Goal: Task Accomplishment & Management: Manage account settings

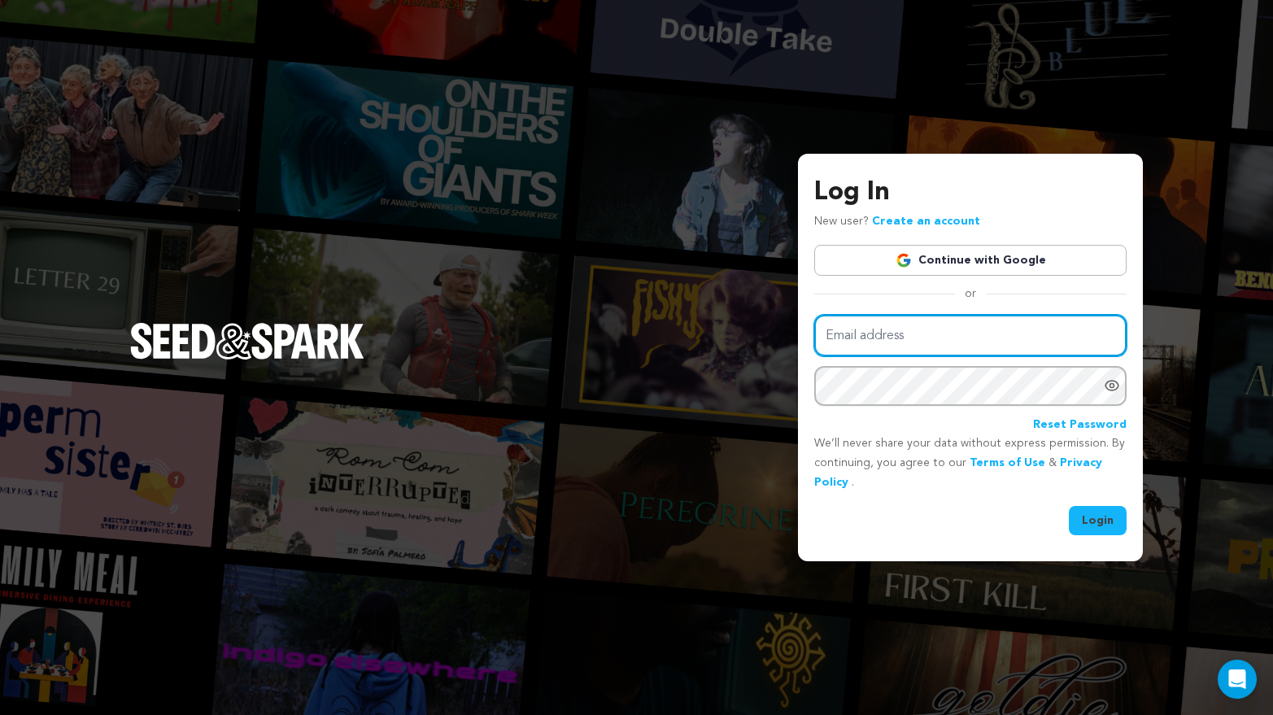
type input "michaelonofri@gmail.com"
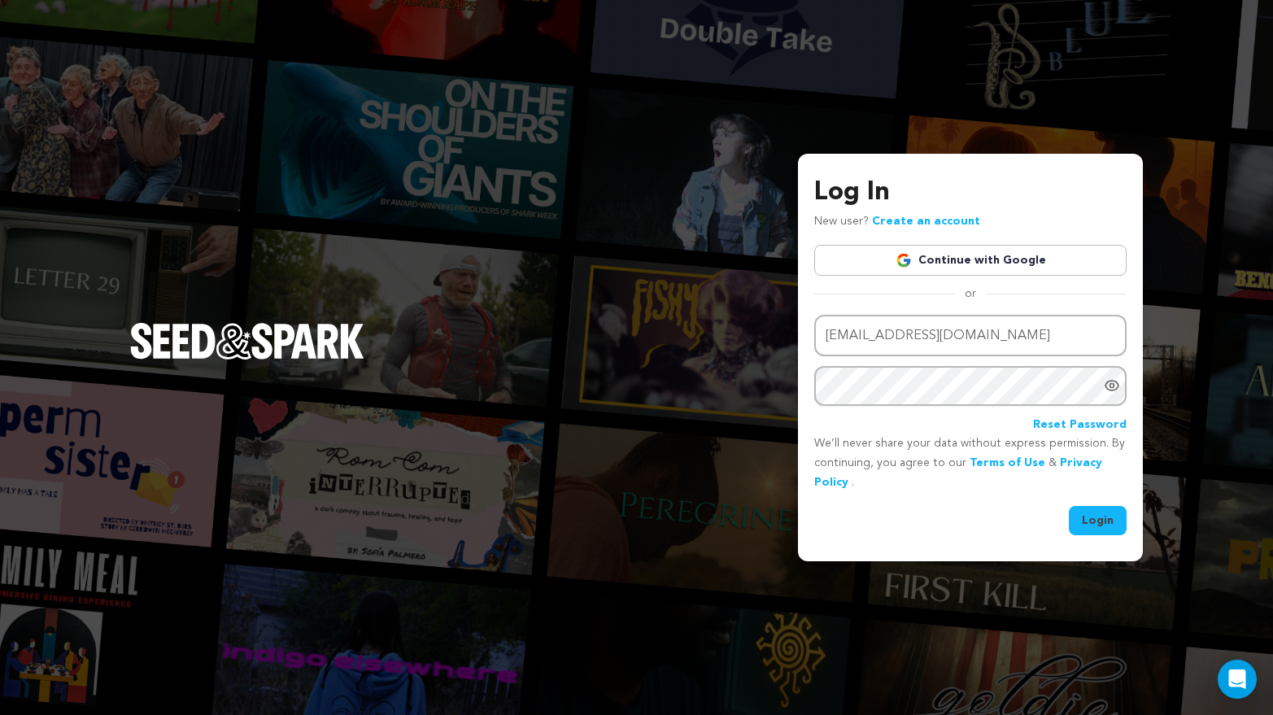
click at [1094, 511] on button "Login" at bounding box center [1098, 520] width 58 height 29
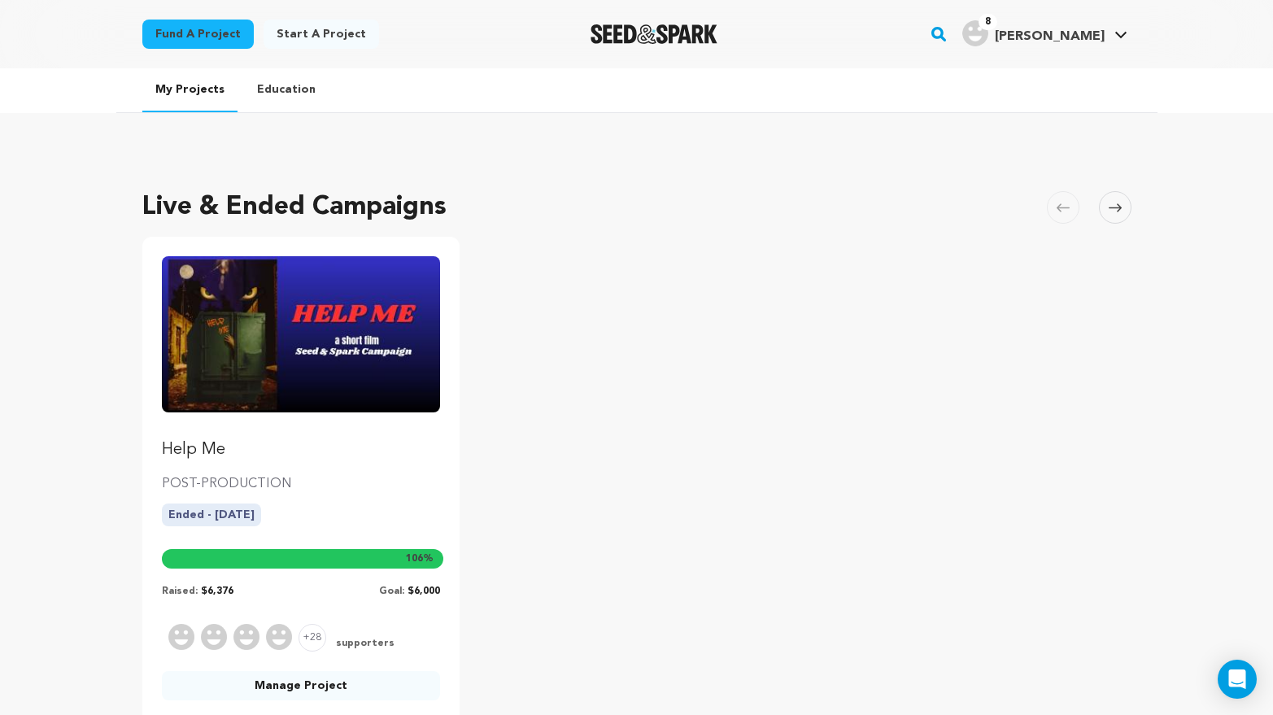
scroll to position [197, 0]
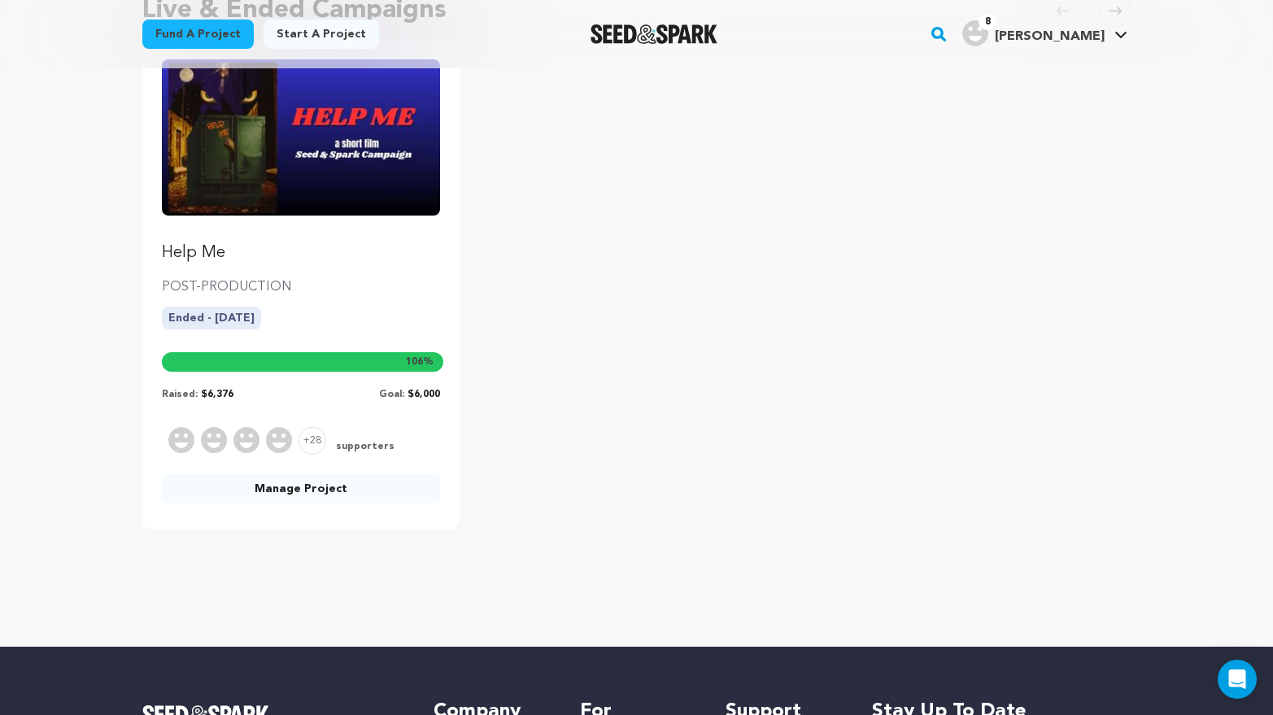
click at [305, 495] on link "Manage Project" at bounding box center [301, 488] width 279 height 29
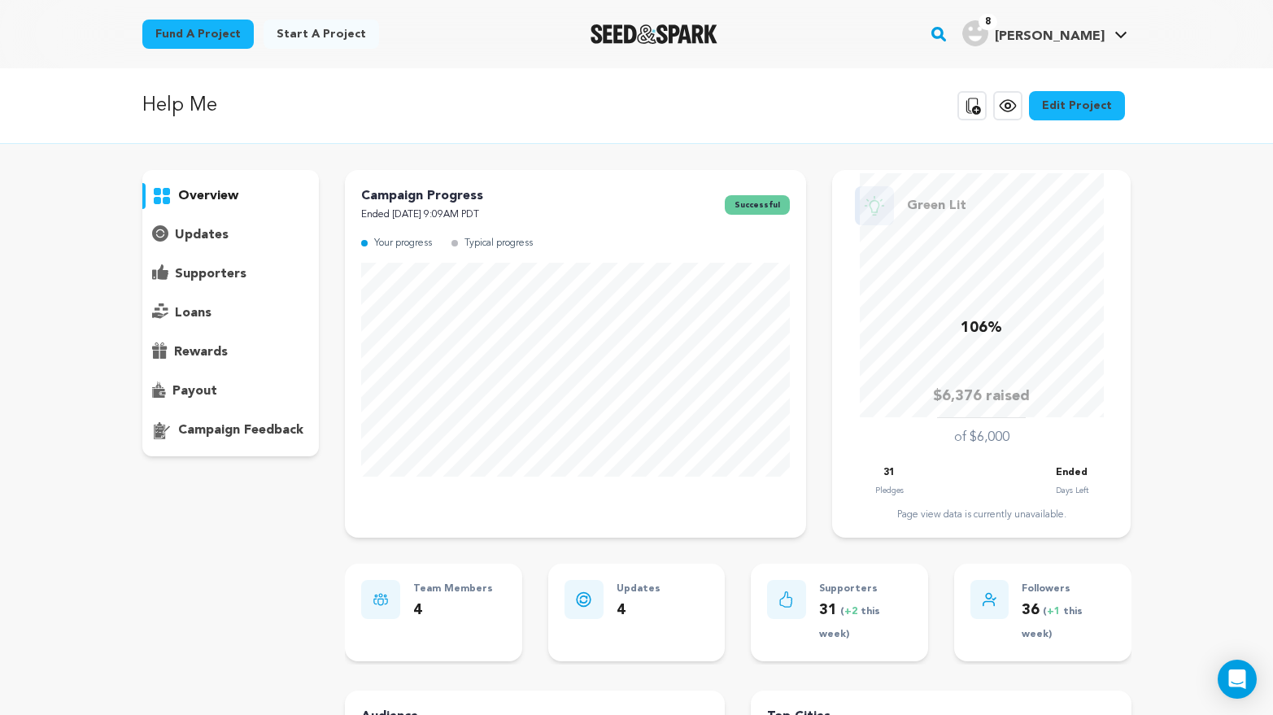
click at [220, 274] on p "supporters" at bounding box center [211, 274] width 72 height 20
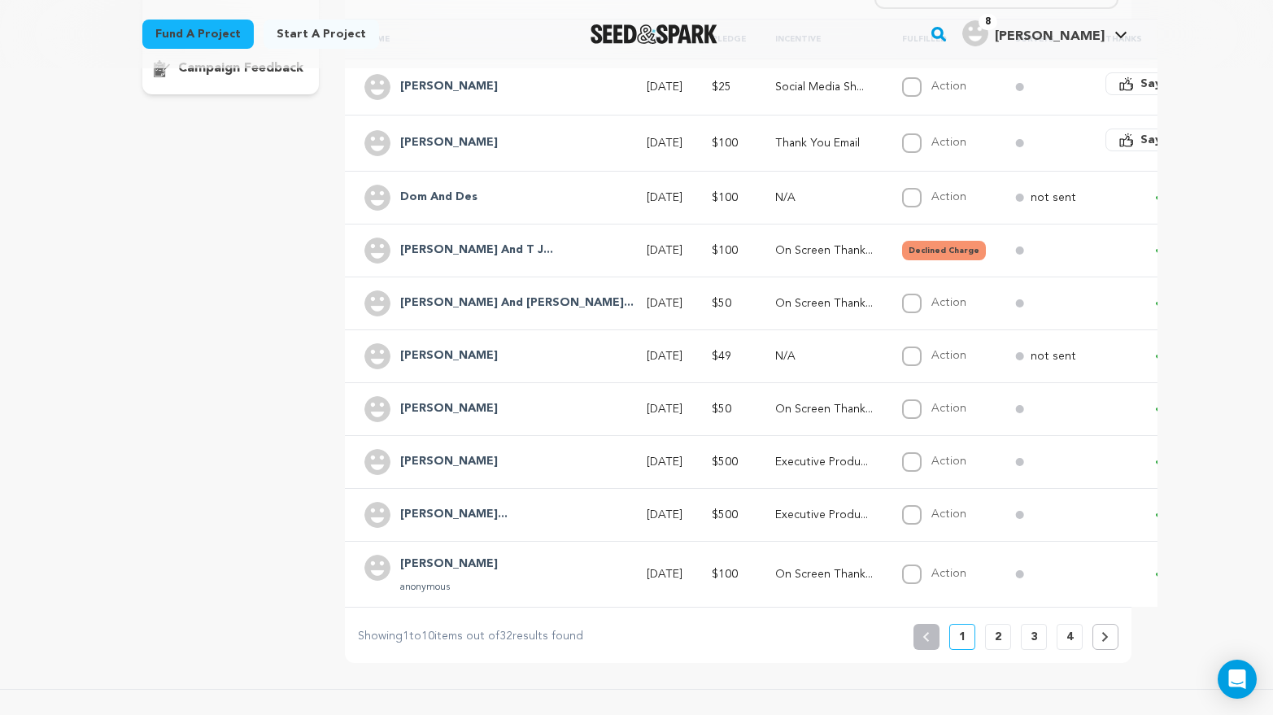
scroll to position [407, 0]
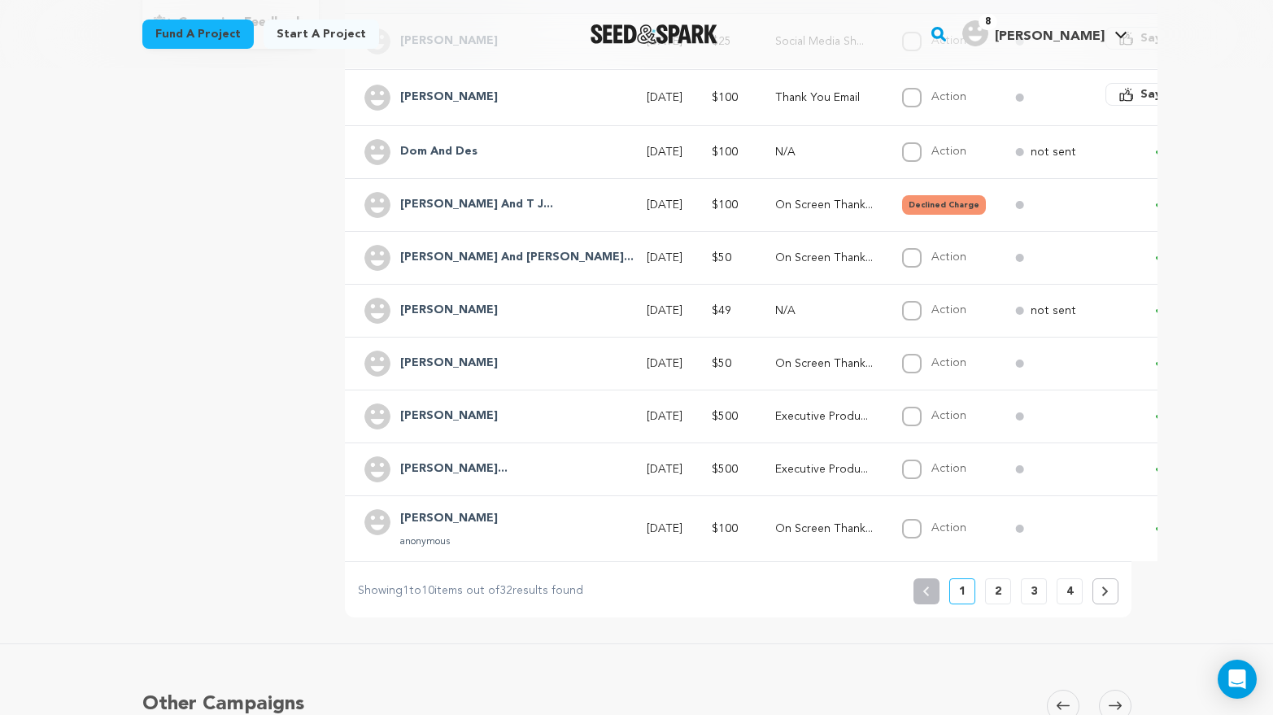
click at [995, 586] on p "2" at bounding box center [998, 591] width 7 height 16
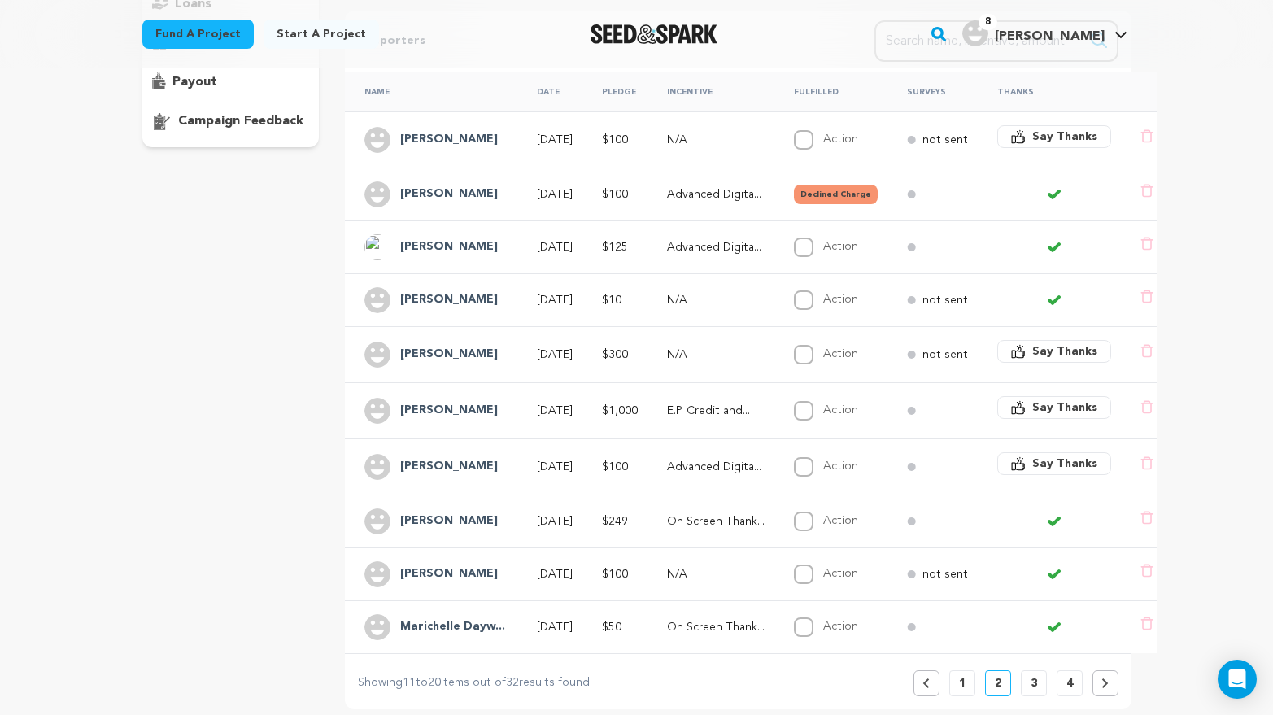
scroll to position [365, 0]
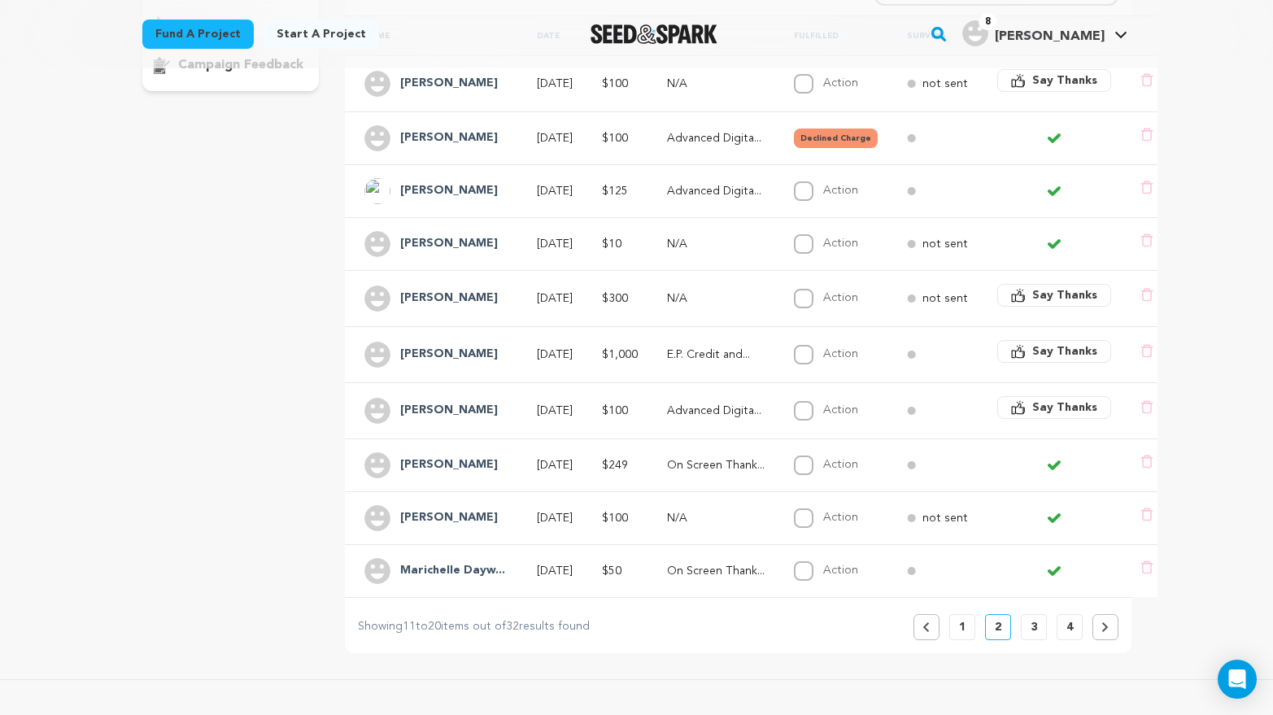
click at [1031, 627] on p "3" at bounding box center [1033, 627] width 7 height 16
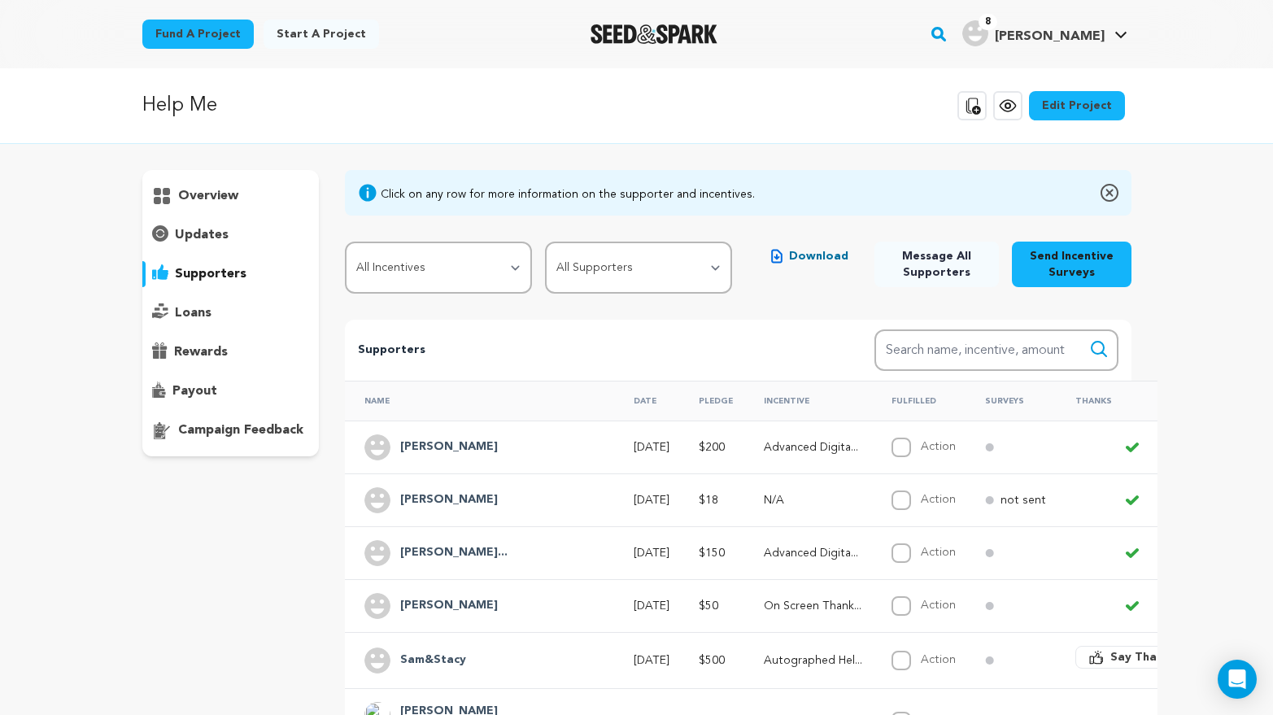
scroll to position [0, 0]
click at [194, 387] on p "payout" at bounding box center [194, 391] width 45 height 20
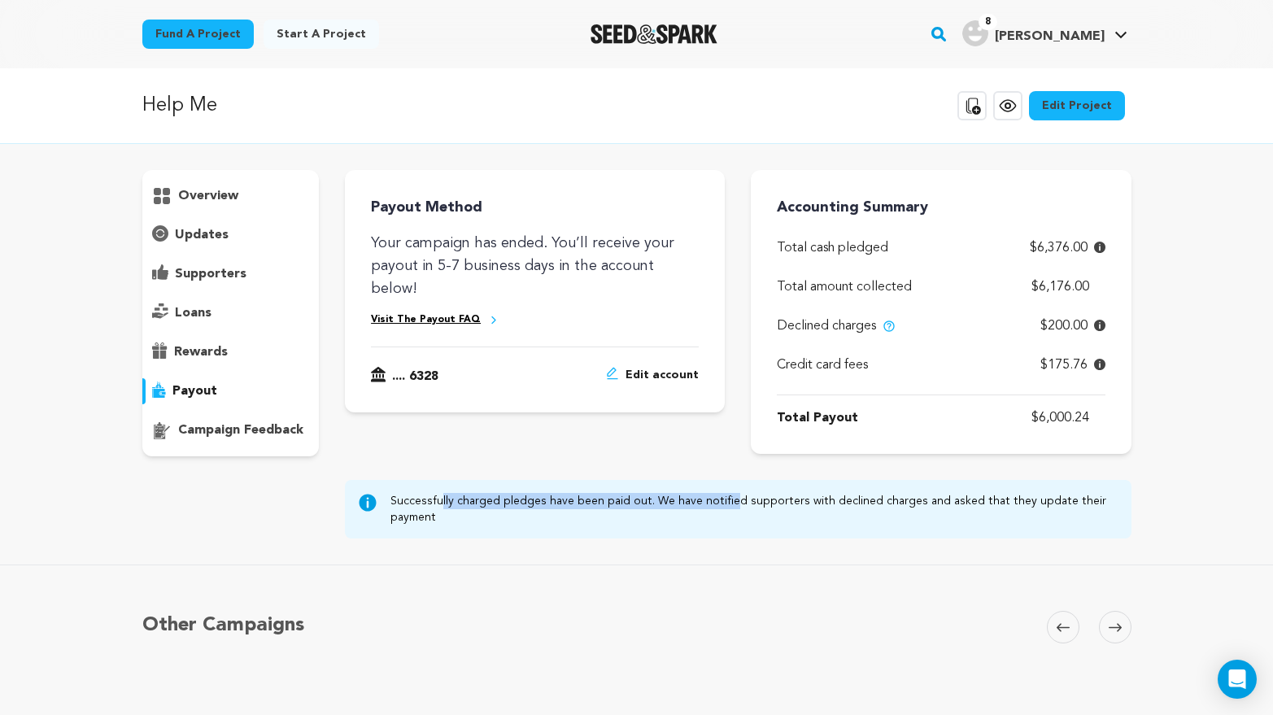
drag, startPoint x: 667, startPoint y: 485, endPoint x: 824, endPoint y: 621, distance: 208.1
click at [824, 621] on div "Help Me Copy public preview link View project Edit Project View more option Vie…" at bounding box center [636, 401] width 1273 height 666
click at [1099, 365] on icon at bounding box center [1099, 364] width 11 height 11
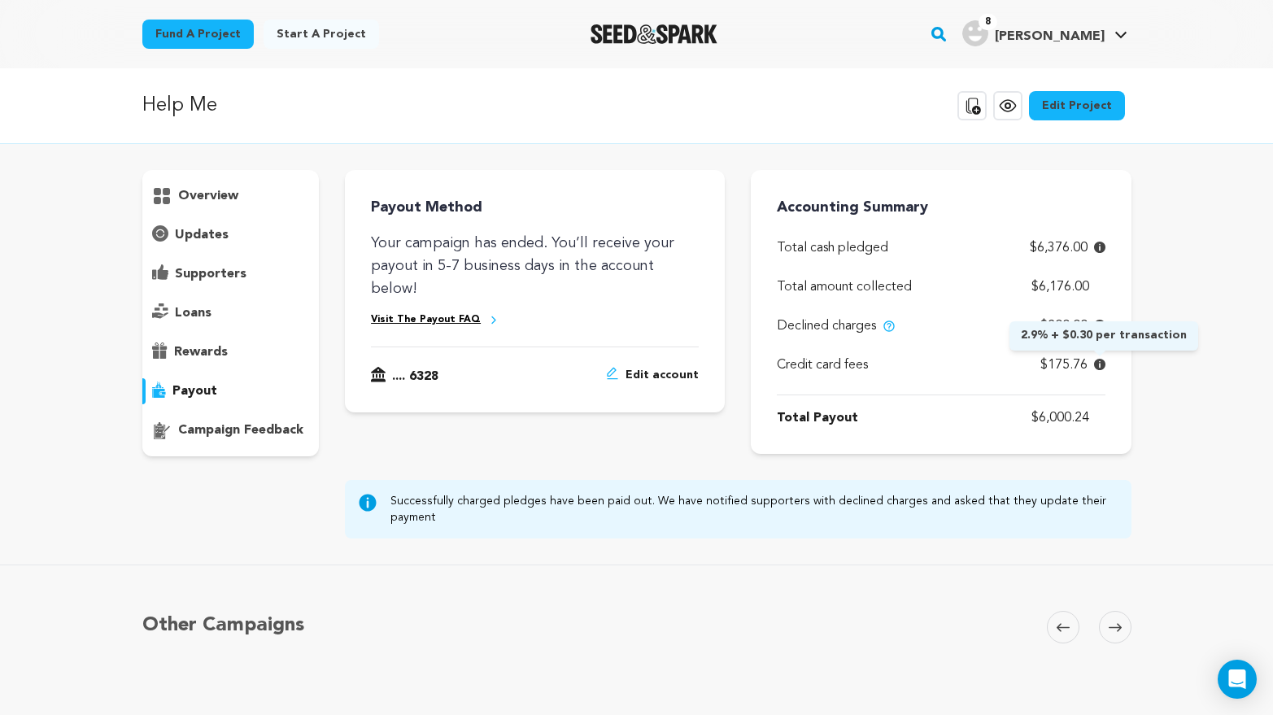
click at [1099, 361] on icon at bounding box center [1099, 364] width 11 height 11
click at [216, 272] on p "supporters" at bounding box center [211, 274] width 72 height 20
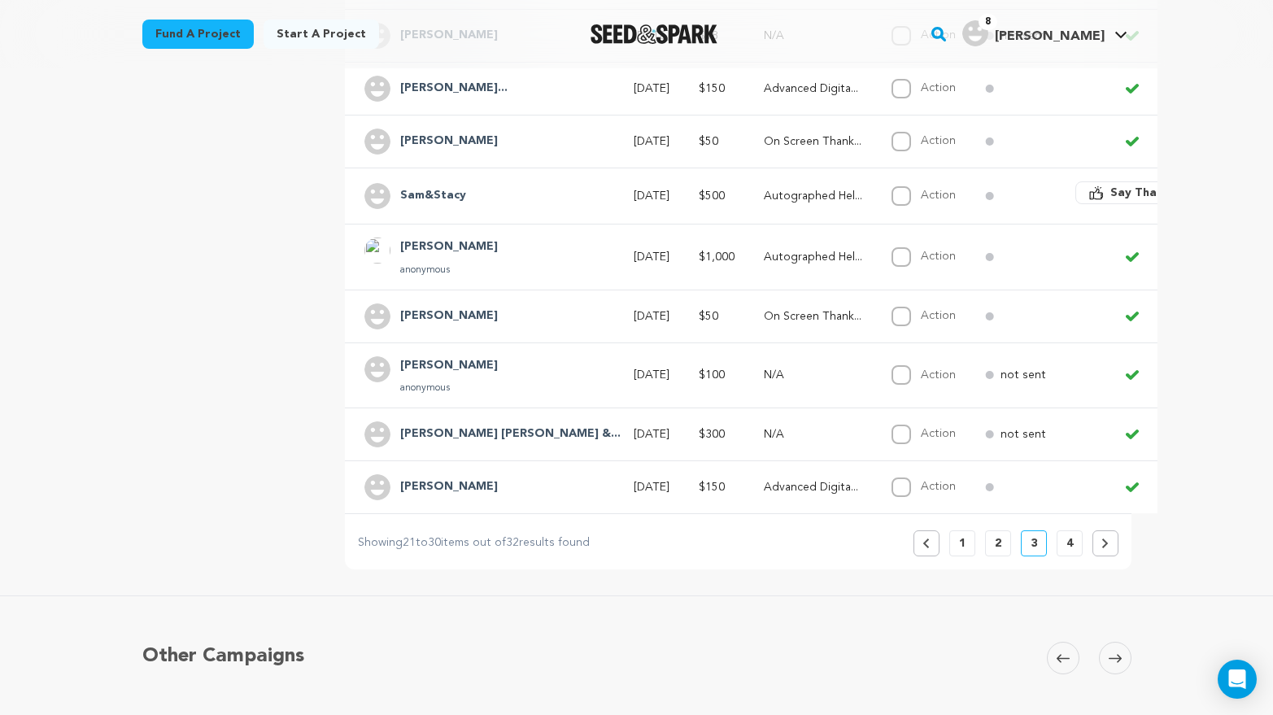
scroll to position [671, 0]
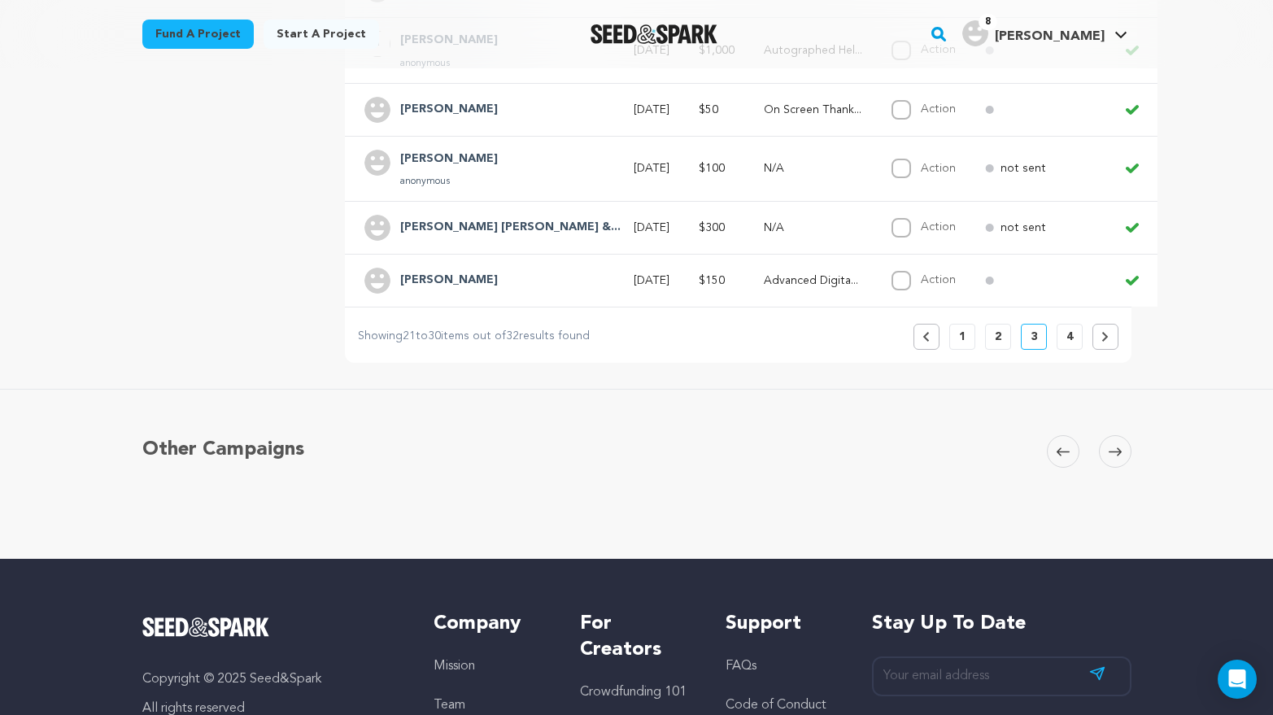
click at [999, 333] on p "2" at bounding box center [998, 337] width 7 height 16
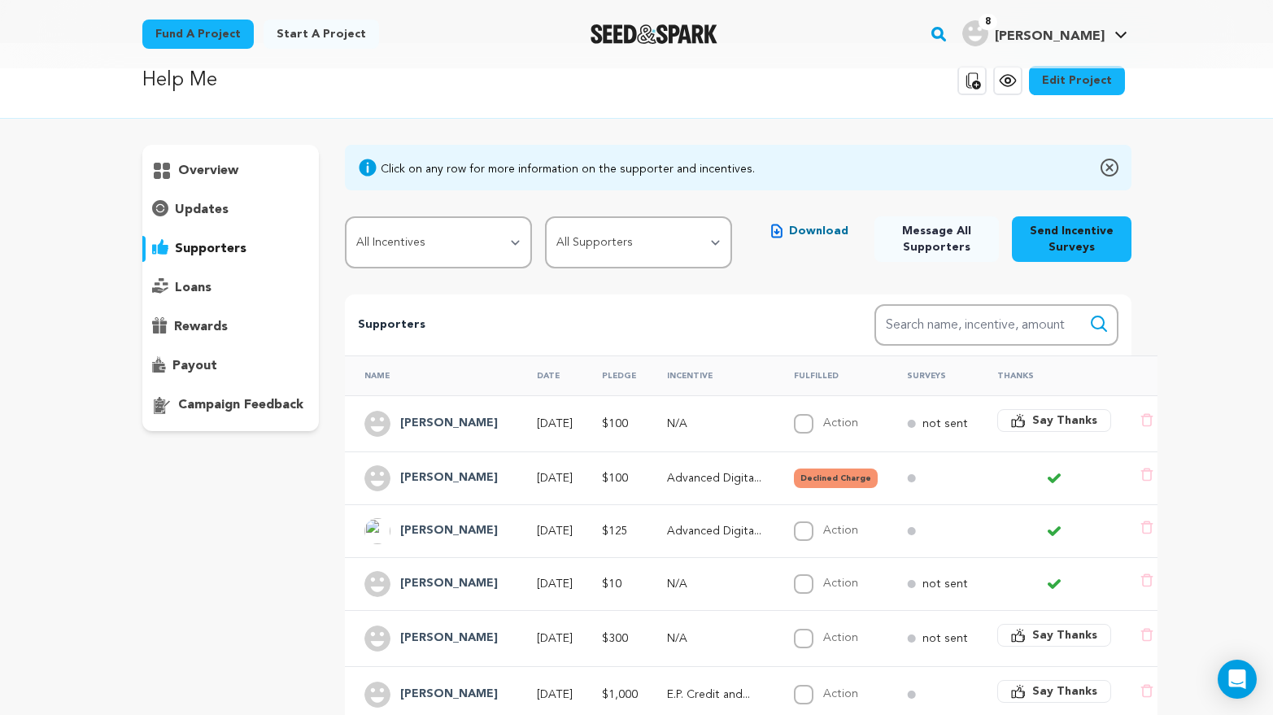
scroll to position [0, 0]
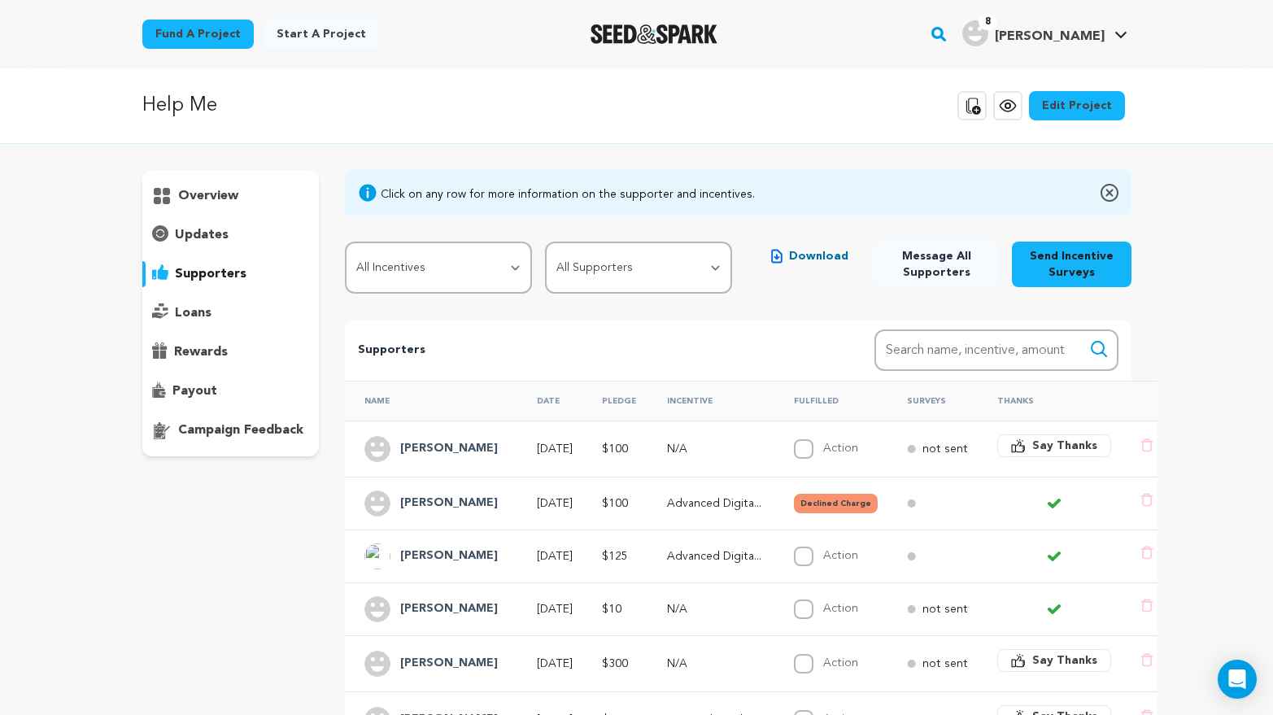
click at [451, 504] on h4 "[PERSON_NAME]" at bounding box center [449, 504] width 98 height 20
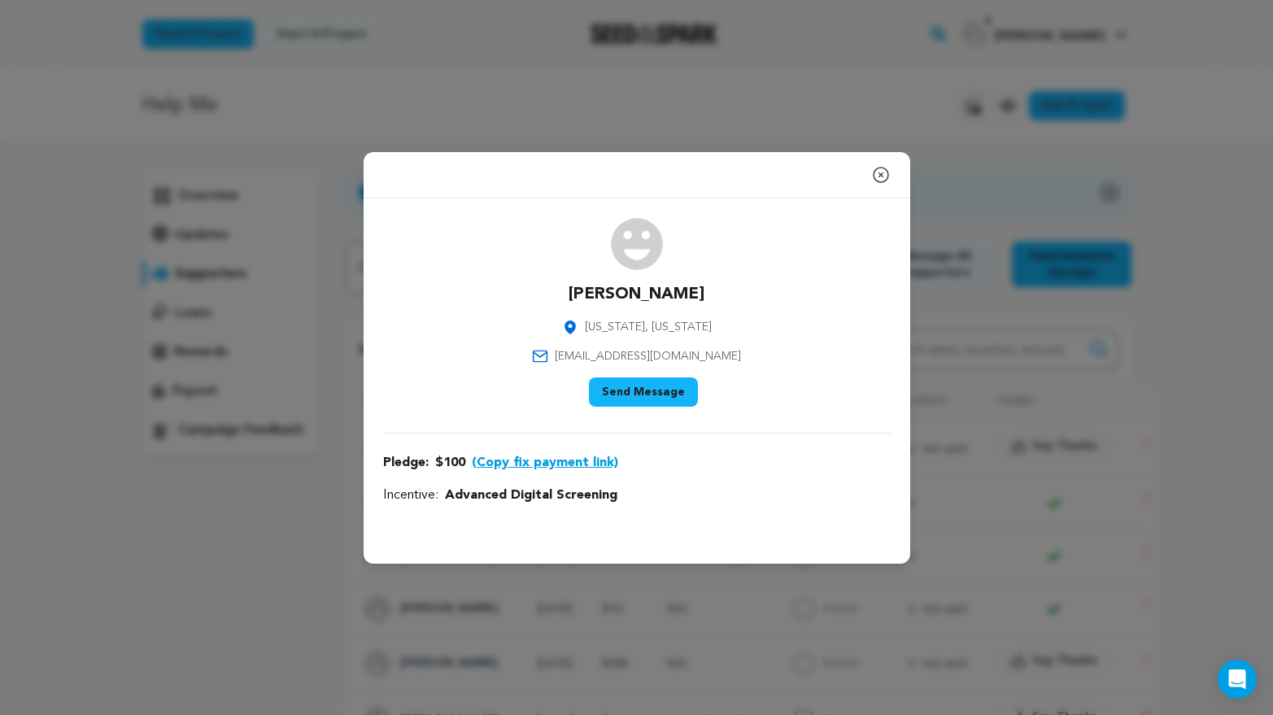
click at [575, 459] on button "(Copy fix payment link)" at bounding box center [545, 463] width 146 height 20
click at [881, 172] on icon "button" at bounding box center [881, 175] width 20 height 20
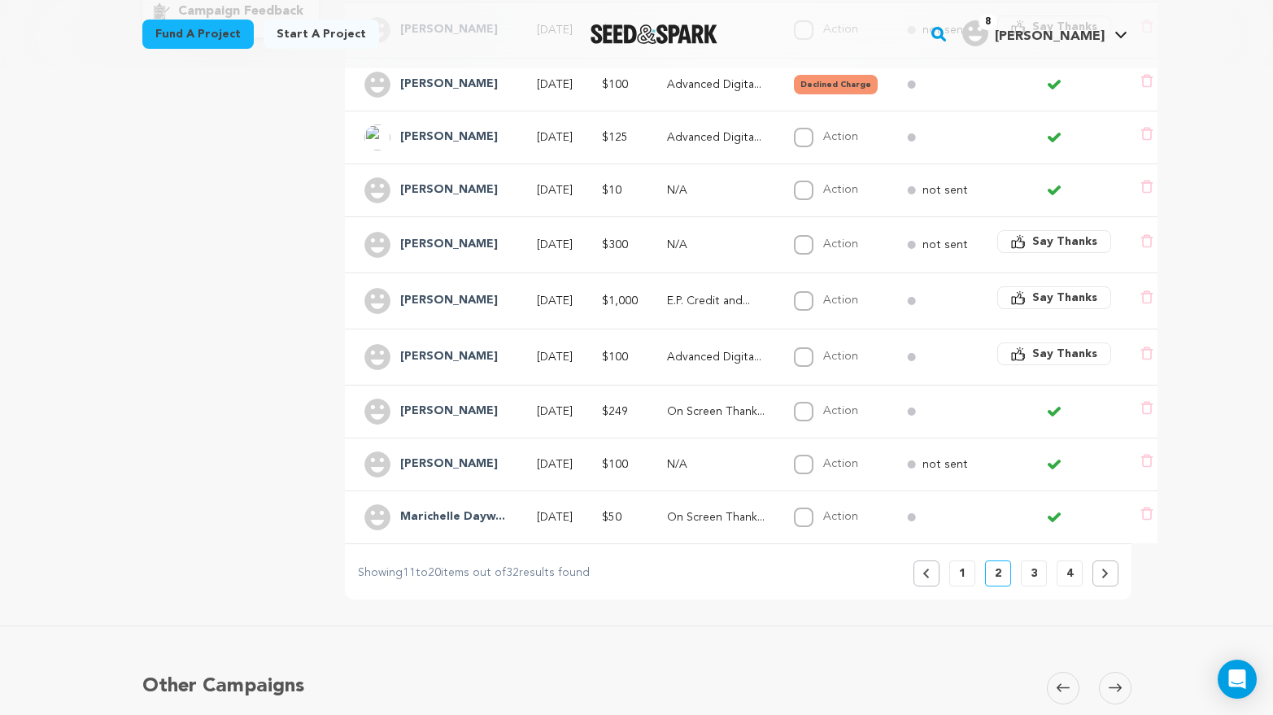
scroll to position [418, 0]
click at [1025, 573] on button "3" at bounding box center [1034, 574] width 26 height 26
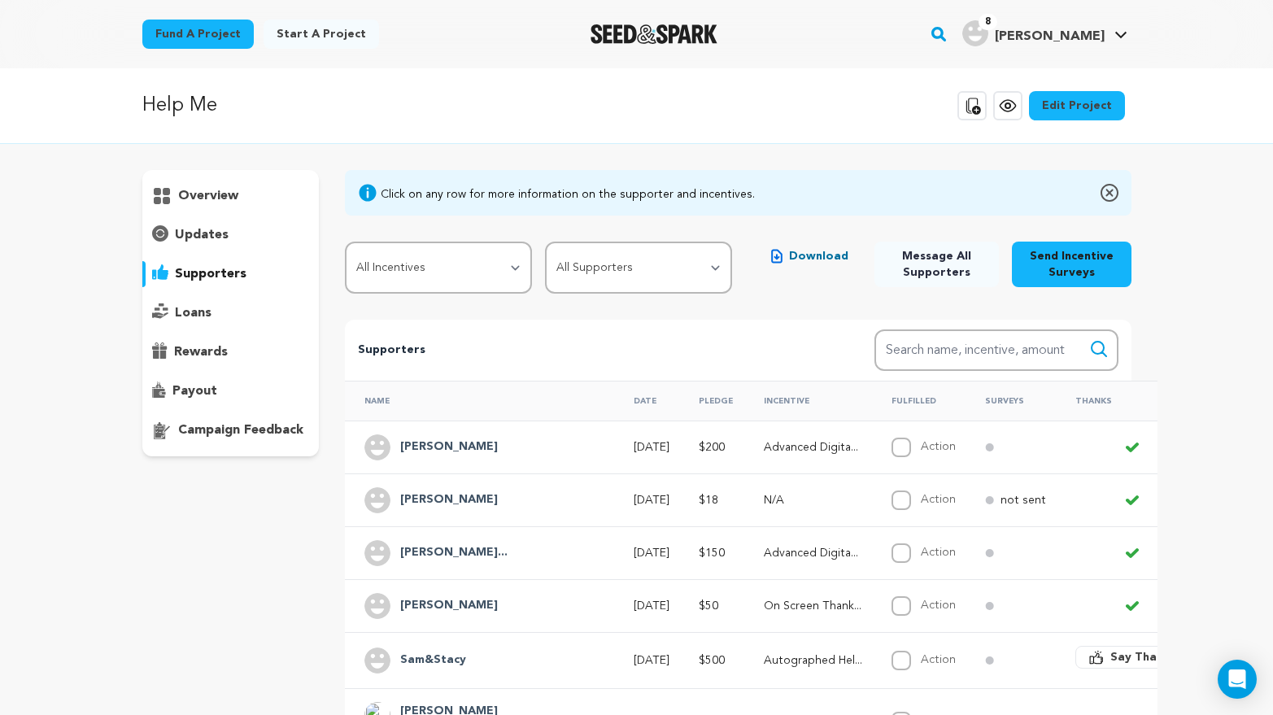
scroll to position [0, 0]
click at [207, 229] on p "updates" at bounding box center [202, 235] width 54 height 20
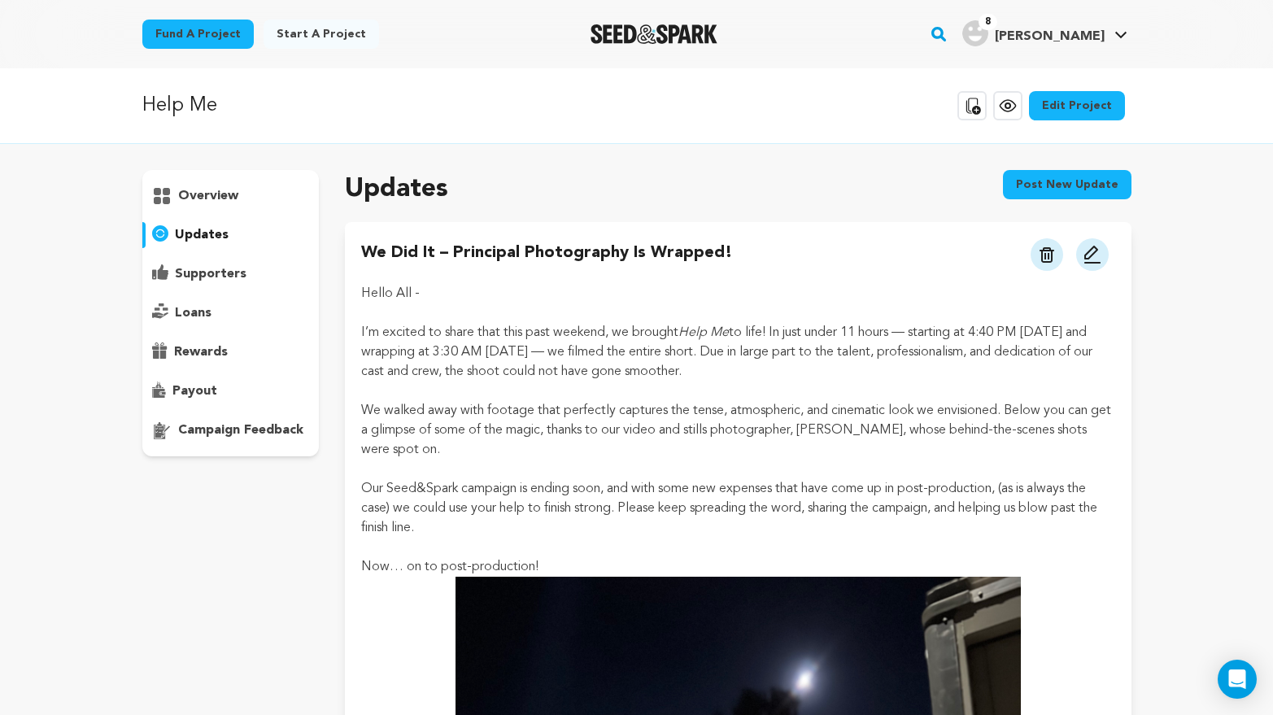
click at [213, 196] on p "overview" at bounding box center [208, 196] width 60 height 20
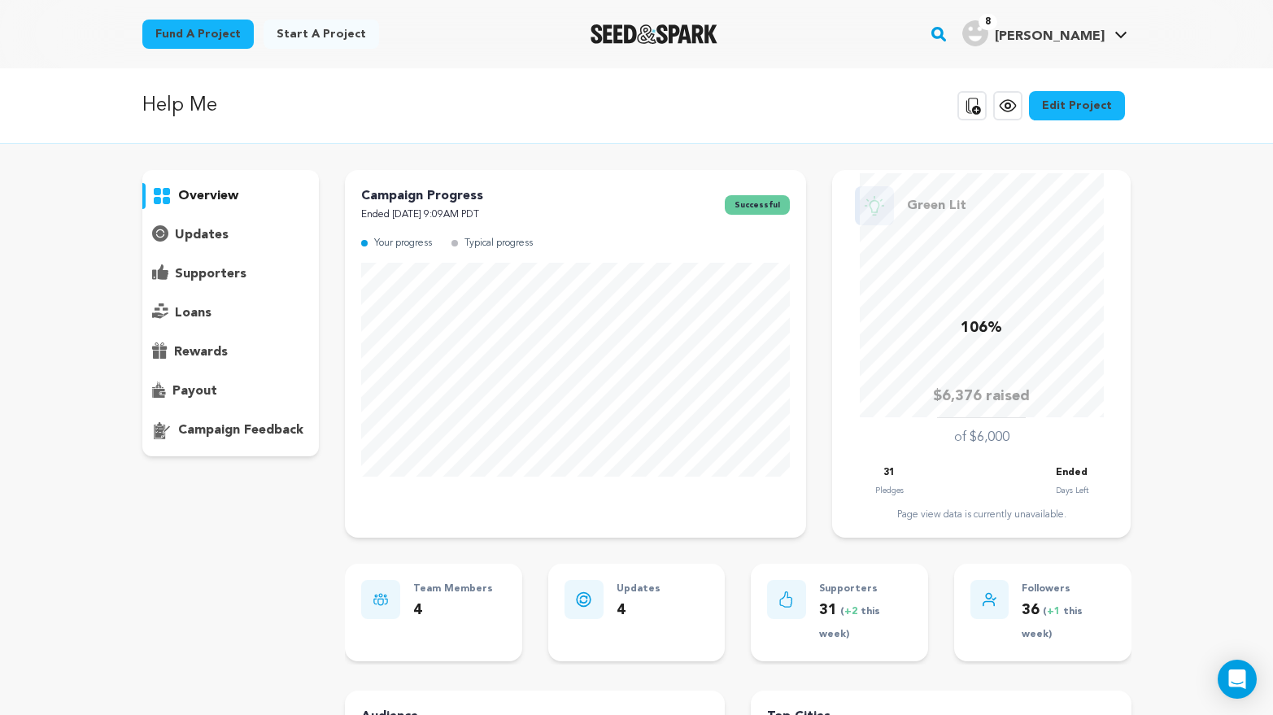
click at [204, 273] on p "supporters" at bounding box center [211, 274] width 72 height 20
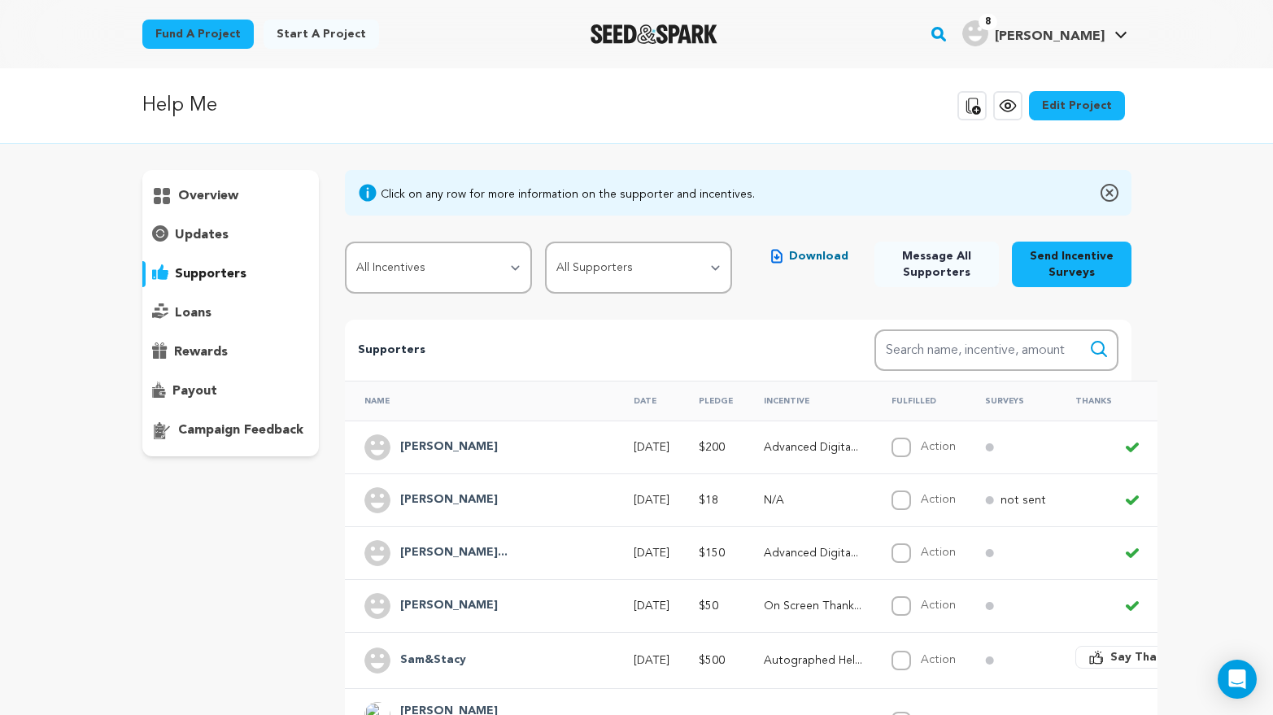
click at [939, 267] on span "Message All Supporters" at bounding box center [936, 264] width 98 height 33
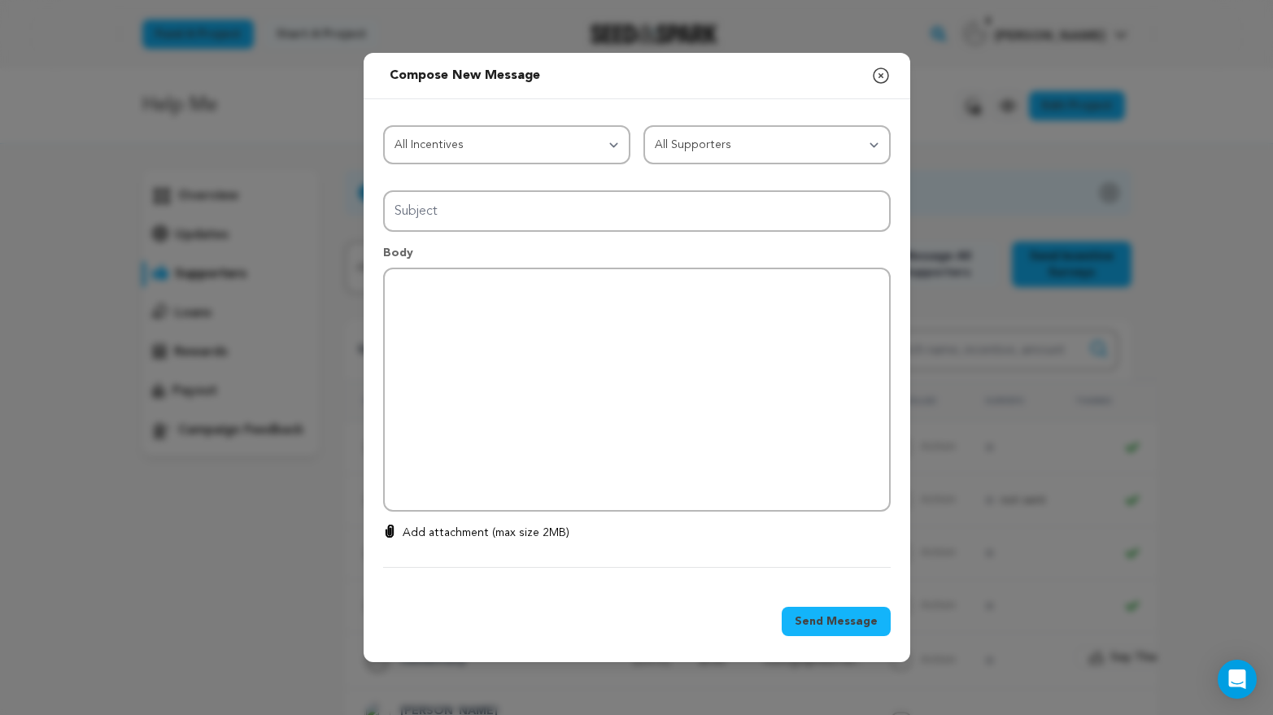
type input "Thanks for your support!"
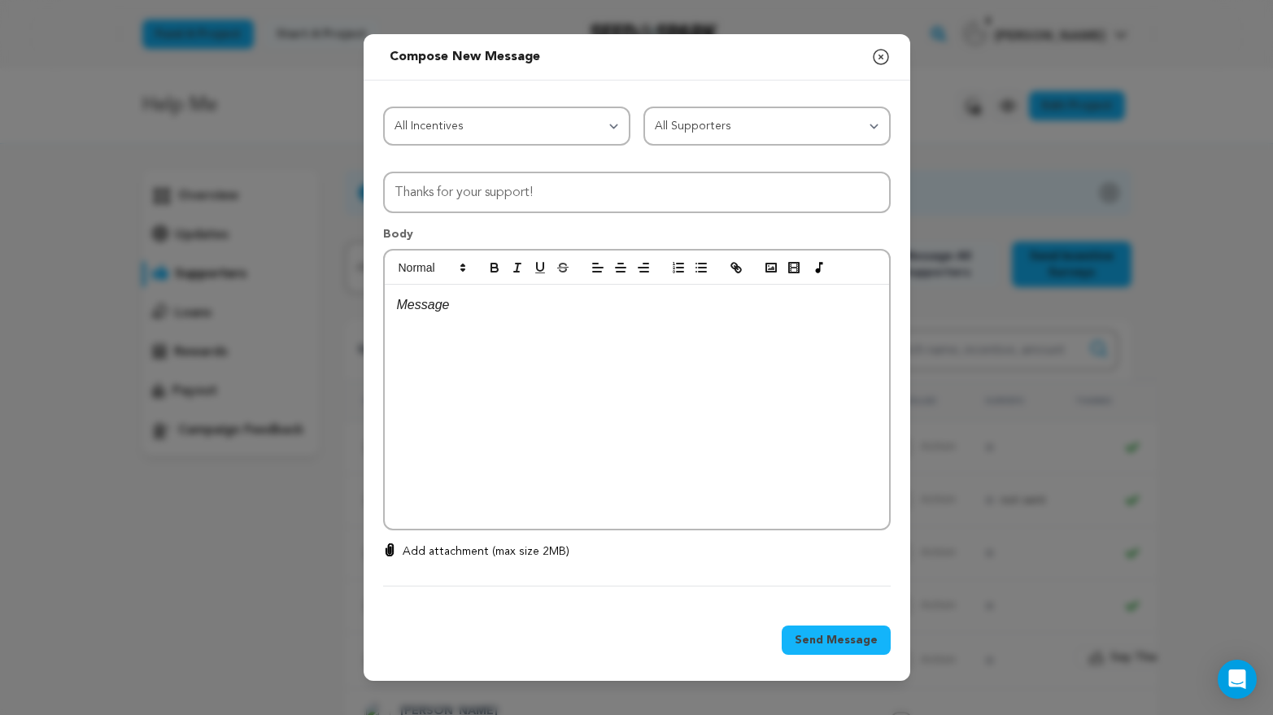
click at [885, 54] on icon "button" at bounding box center [881, 57] width 20 height 20
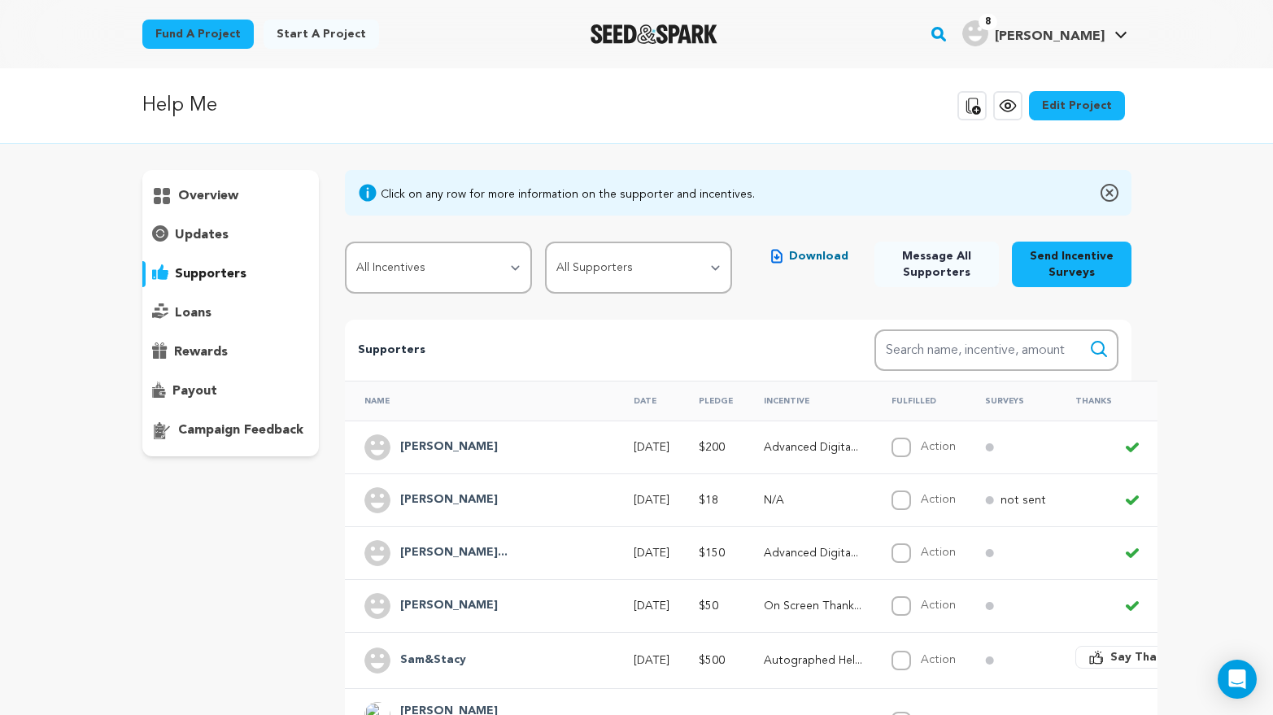
click at [238, 428] on p "campaign feedback" at bounding box center [240, 430] width 125 height 20
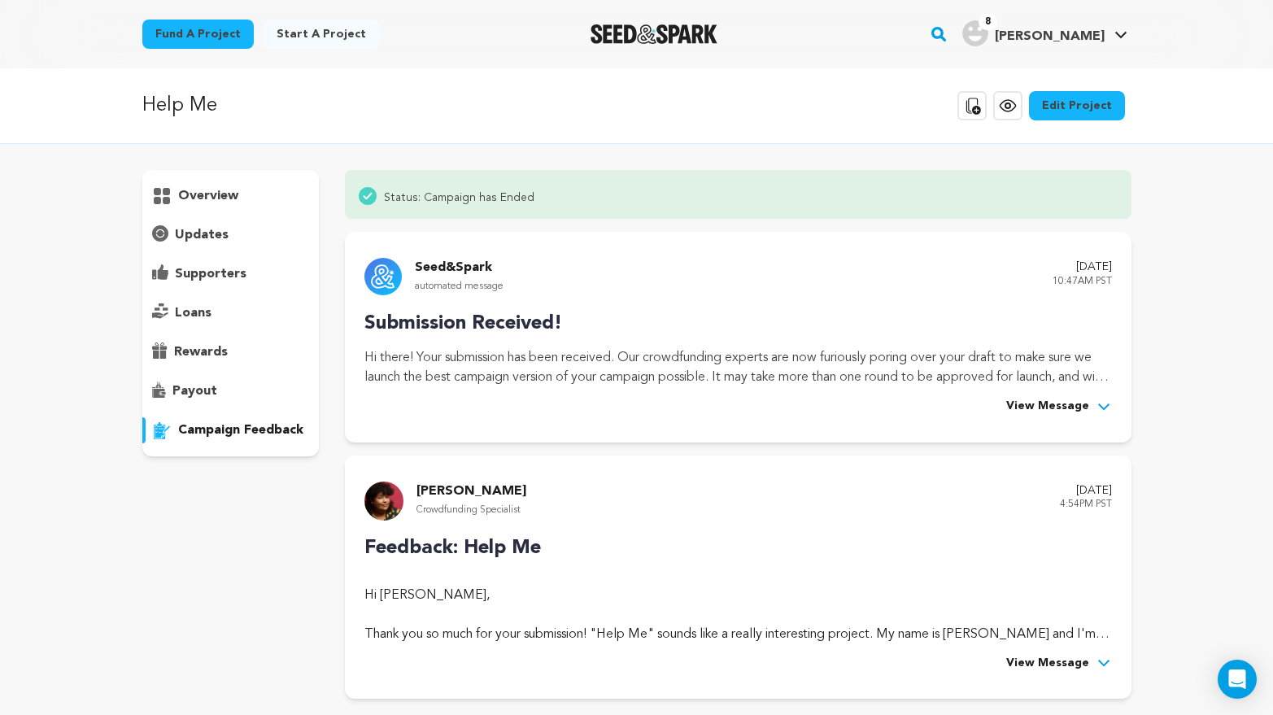
click at [201, 351] on p "rewards" at bounding box center [201, 352] width 54 height 20
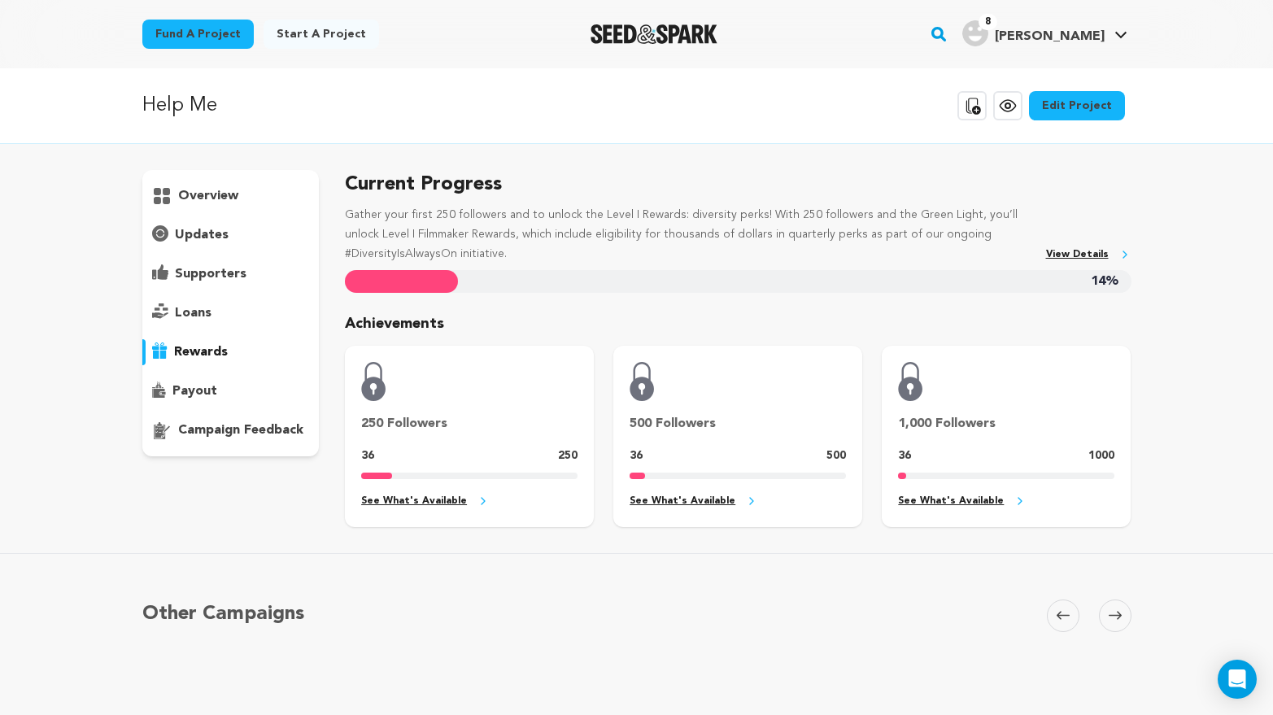
click at [196, 308] on p "loans" at bounding box center [193, 313] width 37 height 20
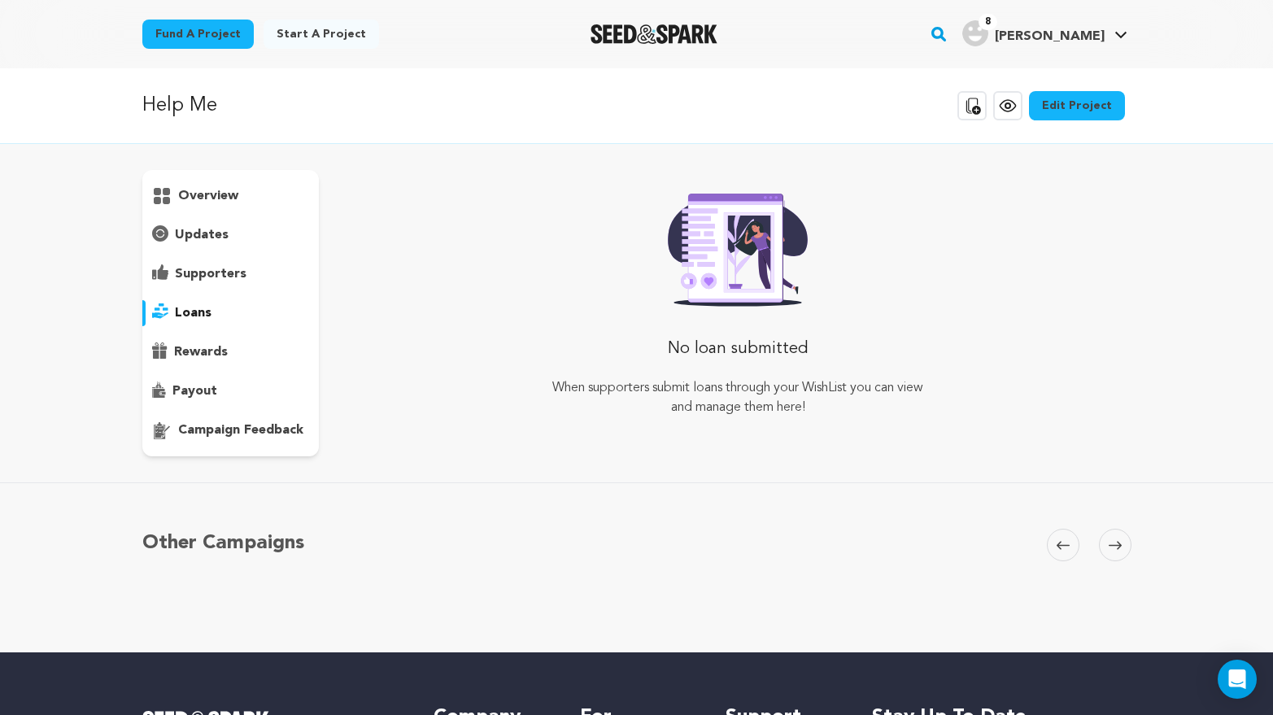
click at [203, 240] on p "updates" at bounding box center [202, 235] width 54 height 20
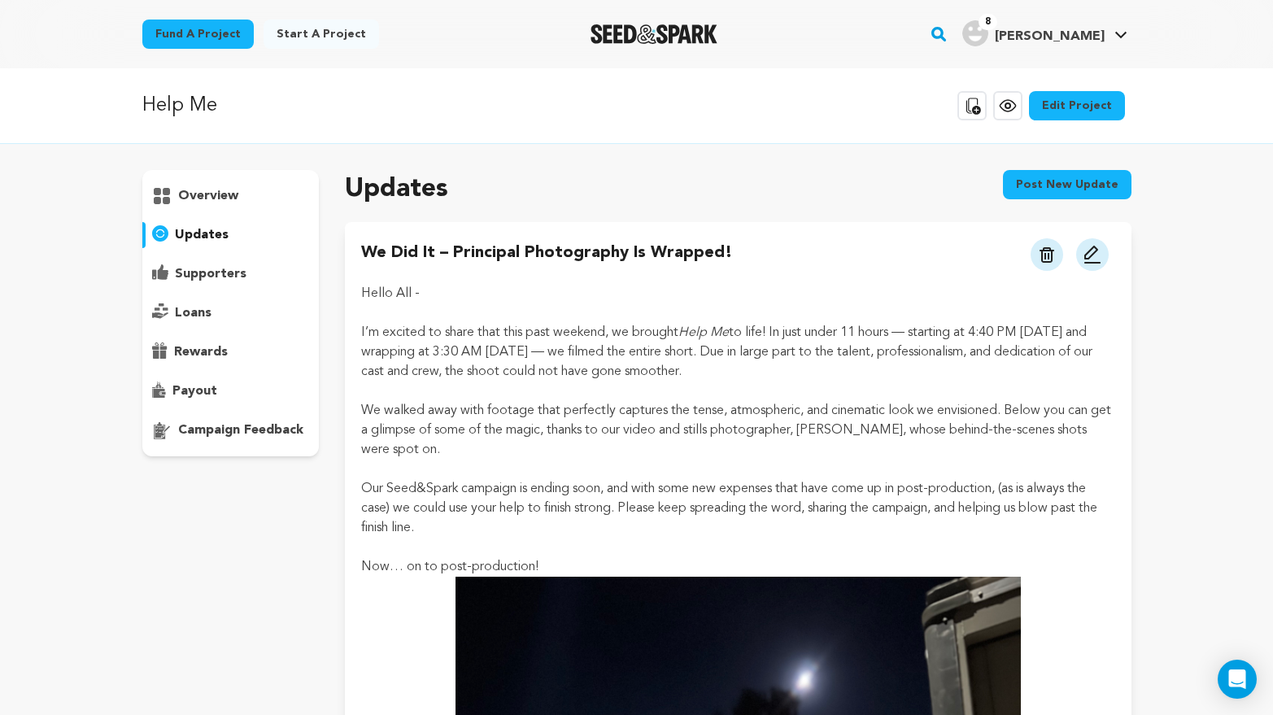
click at [727, 411] on p "We walked away with footage that perfectly captures the tense, atmospheric, and…" at bounding box center [737, 430] width 753 height 59
click at [208, 196] on p "overview" at bounding box center [208, 196] width 60 height 20
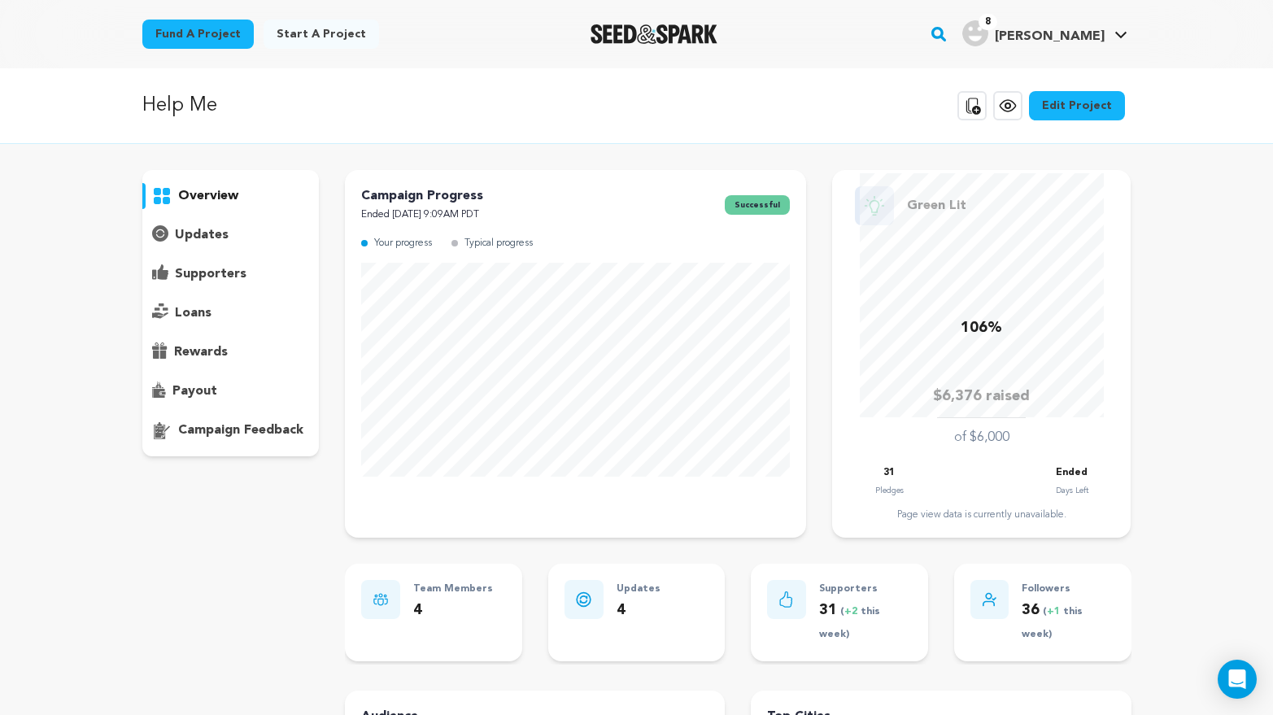
click at [1156, 119] on div "Help Me Copy public preview link View project Edit Project View more option Vie…" at bounding box center [636, 106] width 1041 height 42
click at [205, 102] on p "Help Me" at bounding box center [179, 105] width 75 height 29
click at [210, 233] on p "updates" at bounding box center [202, 235] width 54 height 20
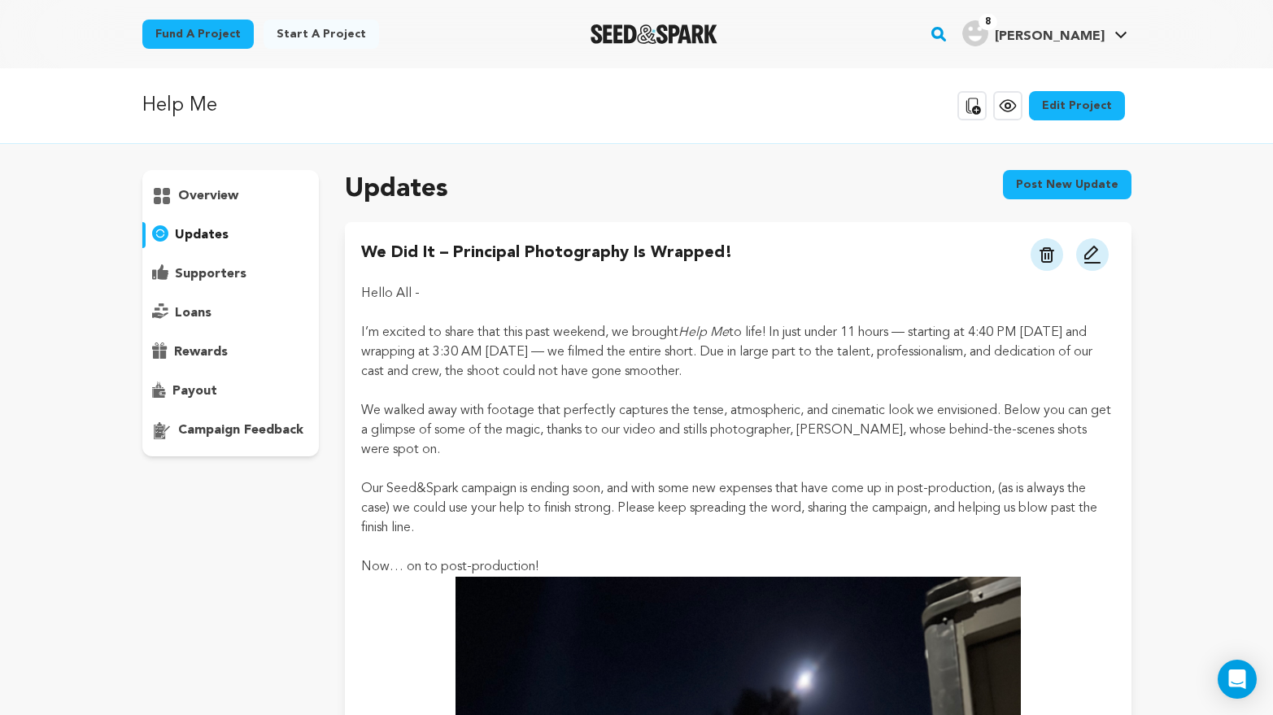
click at [207, 275] on p "supporters" at bounding box center [211, 274] width 72 height 20
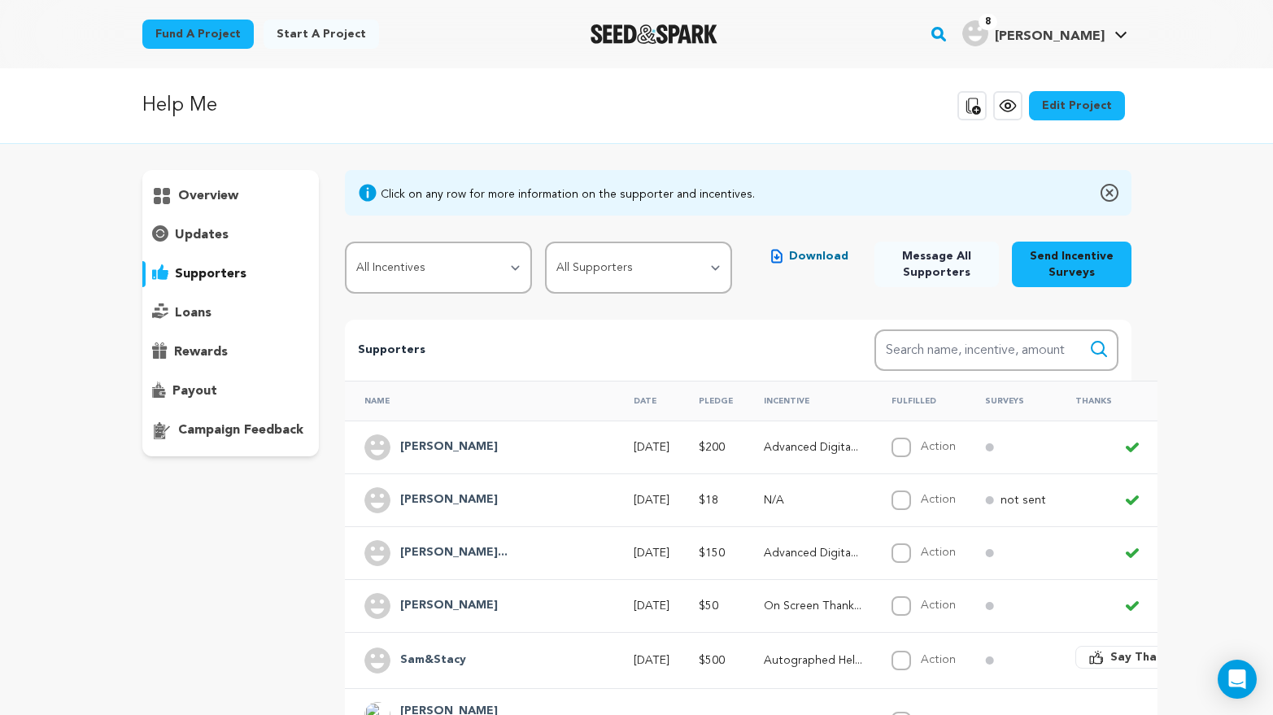
click at [444, 605] on h4 "[PERSON_NAME]" at bounding box center [449, 606] width 98 height 20
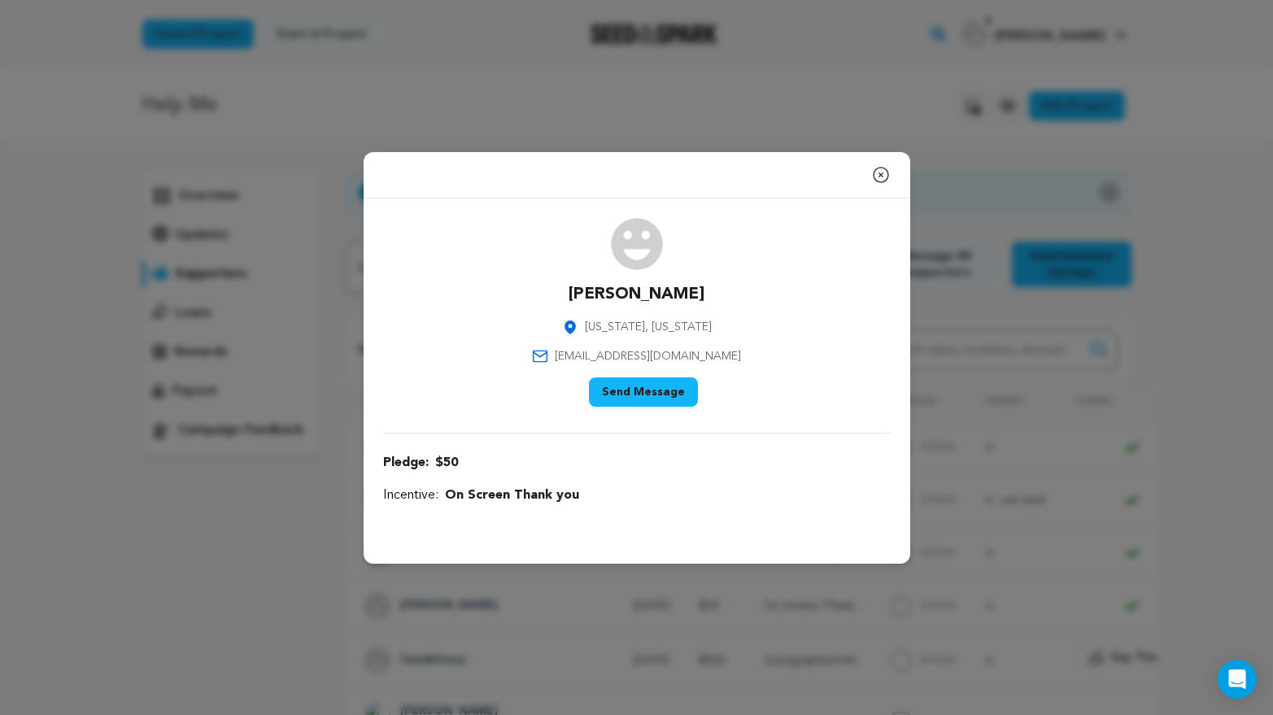
click at [877, 173] on icon "button" at bounding box center [881, 175] width 20 height 20
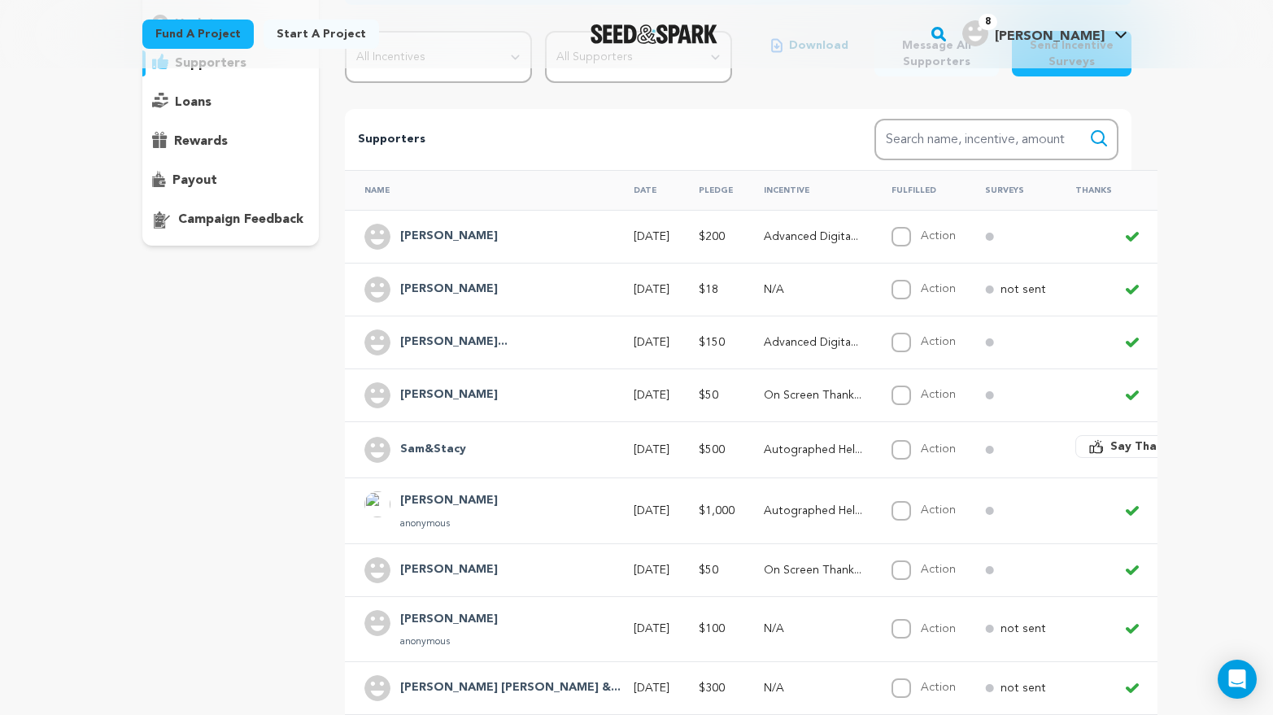
scroll to position [571, 0]
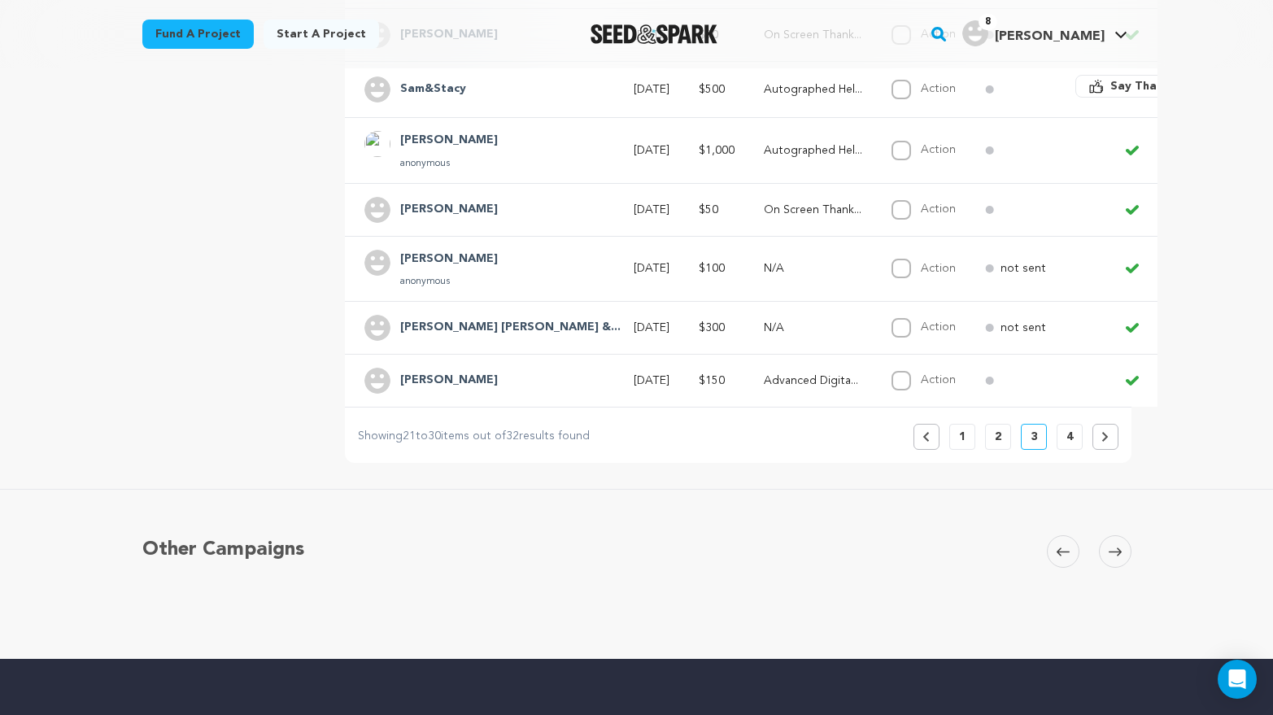
click at [966, 438] on button "1" at bounding box center [962, 437] width 26 height 26
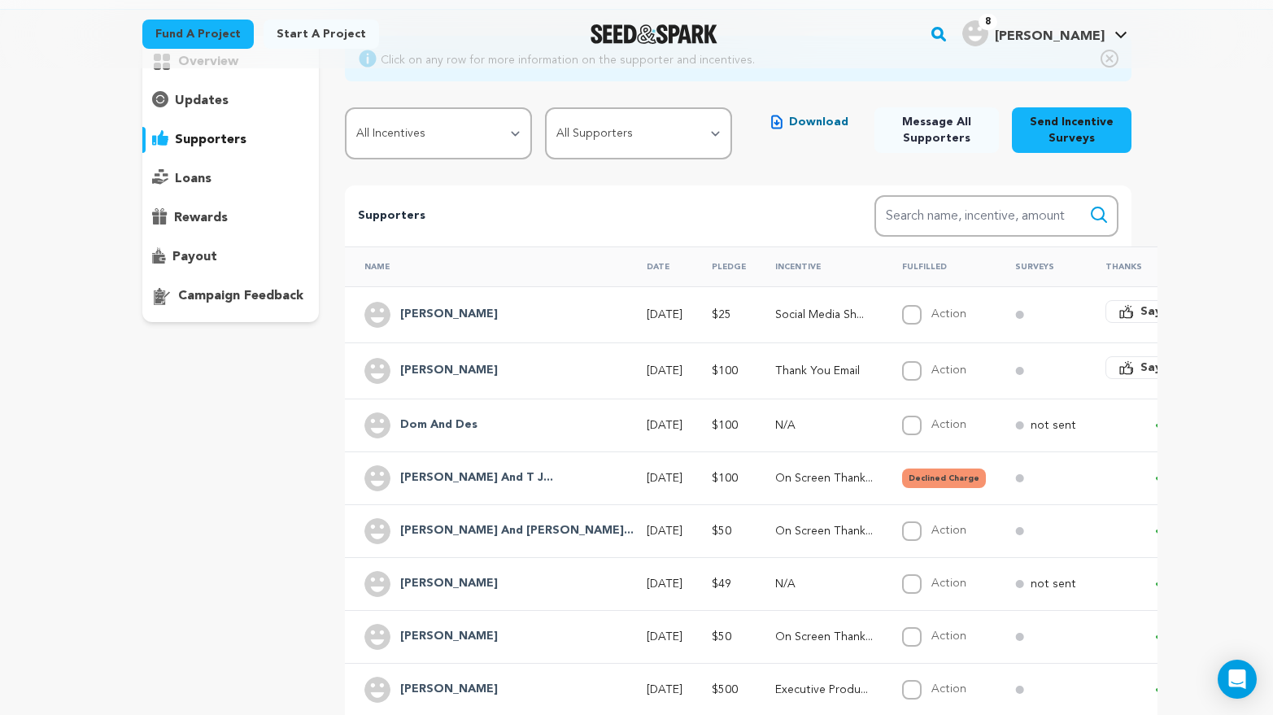
scroll to position [0, 2]
click at [385, 429] on img at bounding box center [376, 425] width 26 height 26
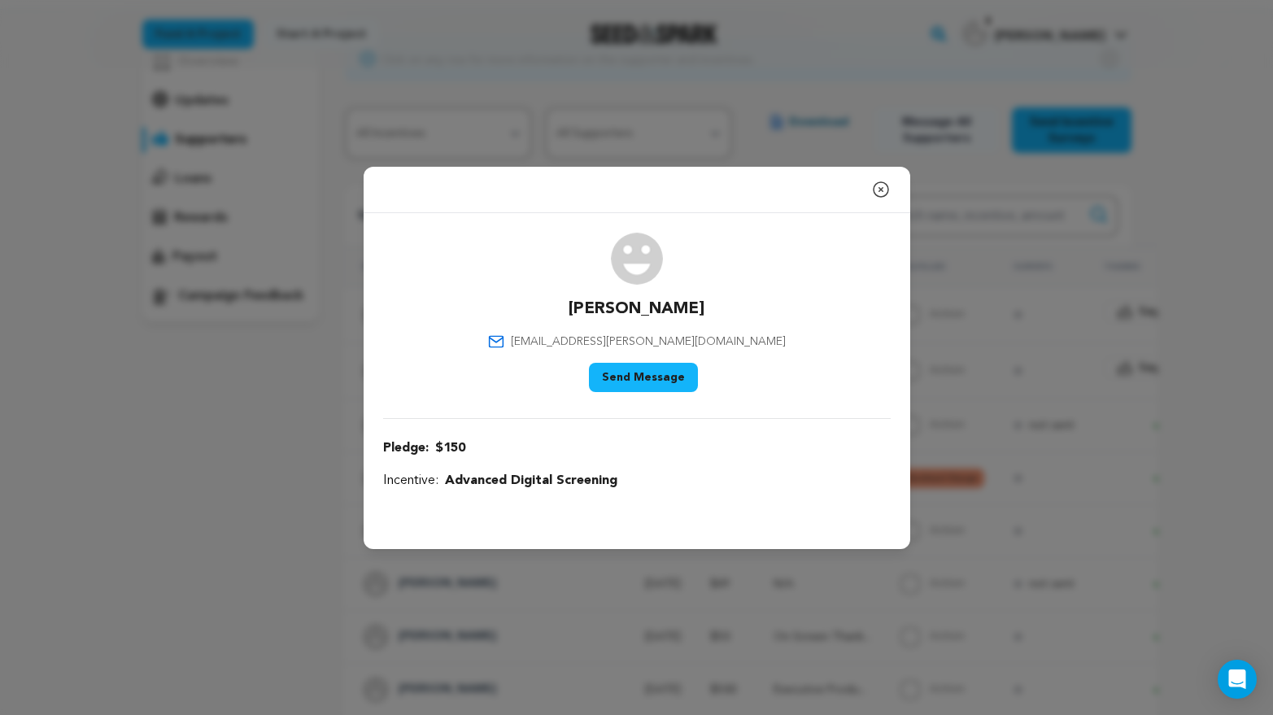
click at [881, 184] on icon "button" at bounding box center [881, 190] width 20 height 20
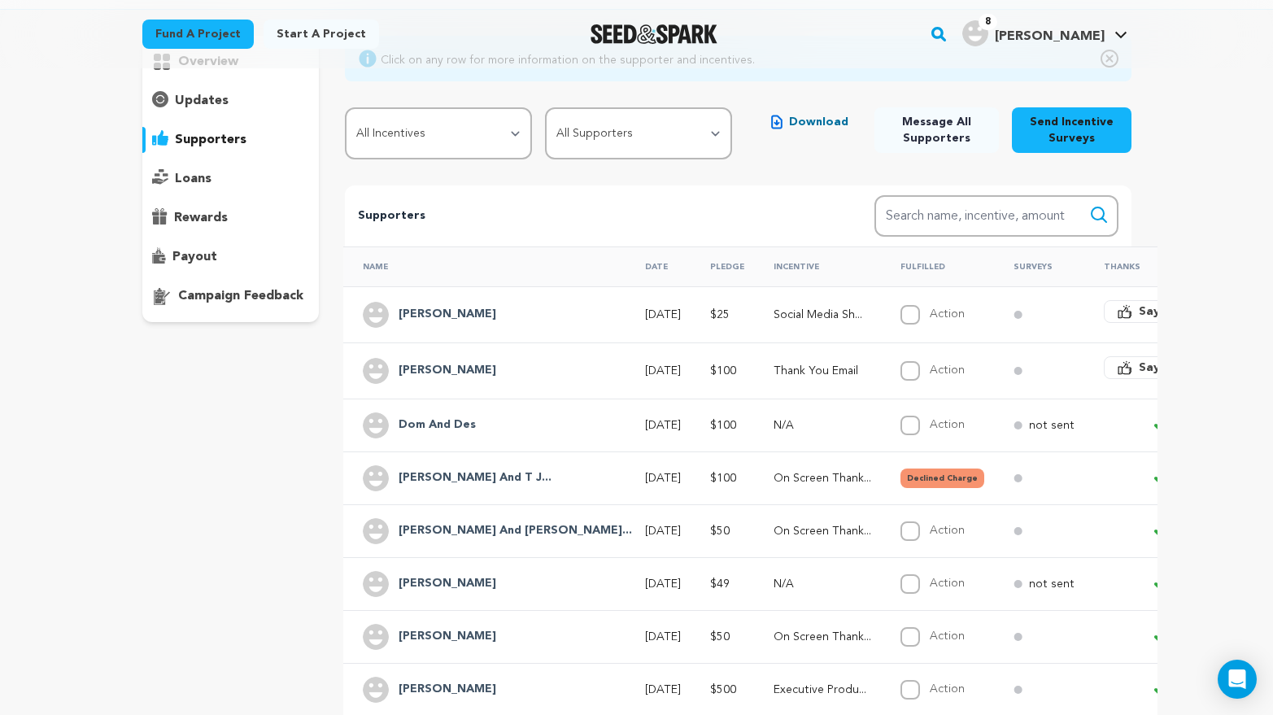
click at [438, 423] on h4 "Dom And Des" at bounding box center [436, 426] width 77 height 20
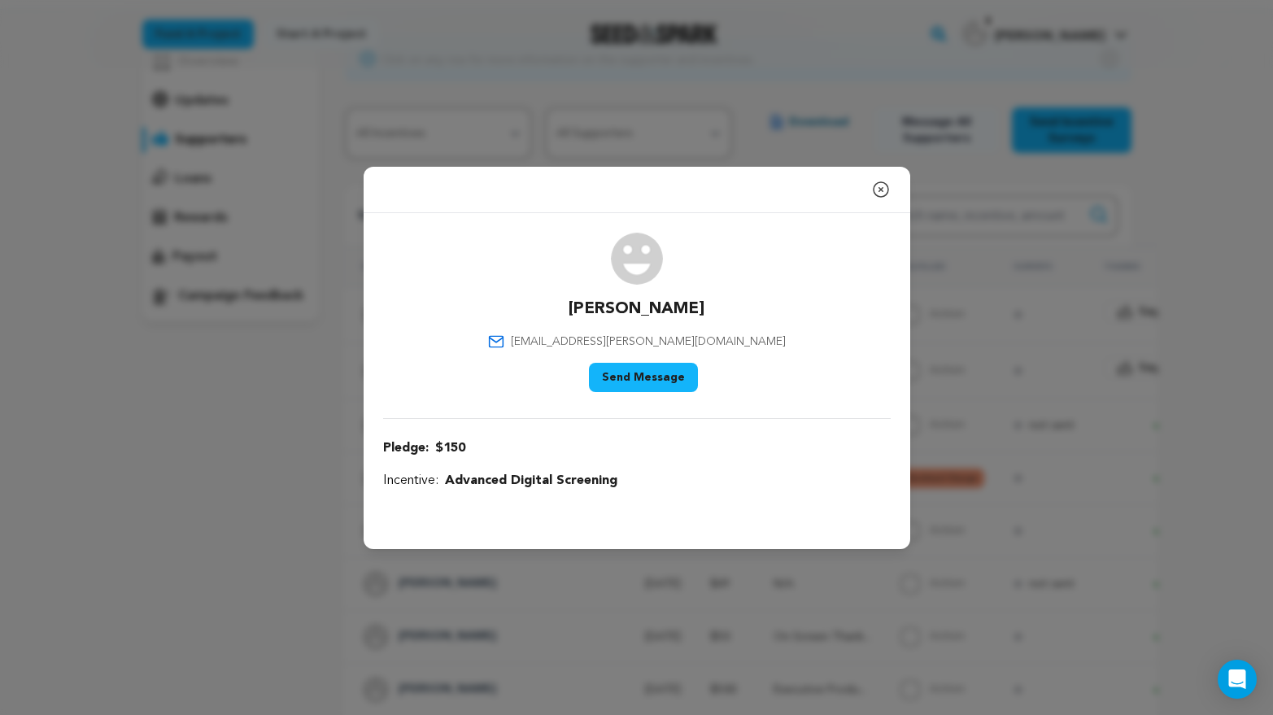
click at [882, 189] on icon "button" at bounding box center [881, 190] width 20 height 20
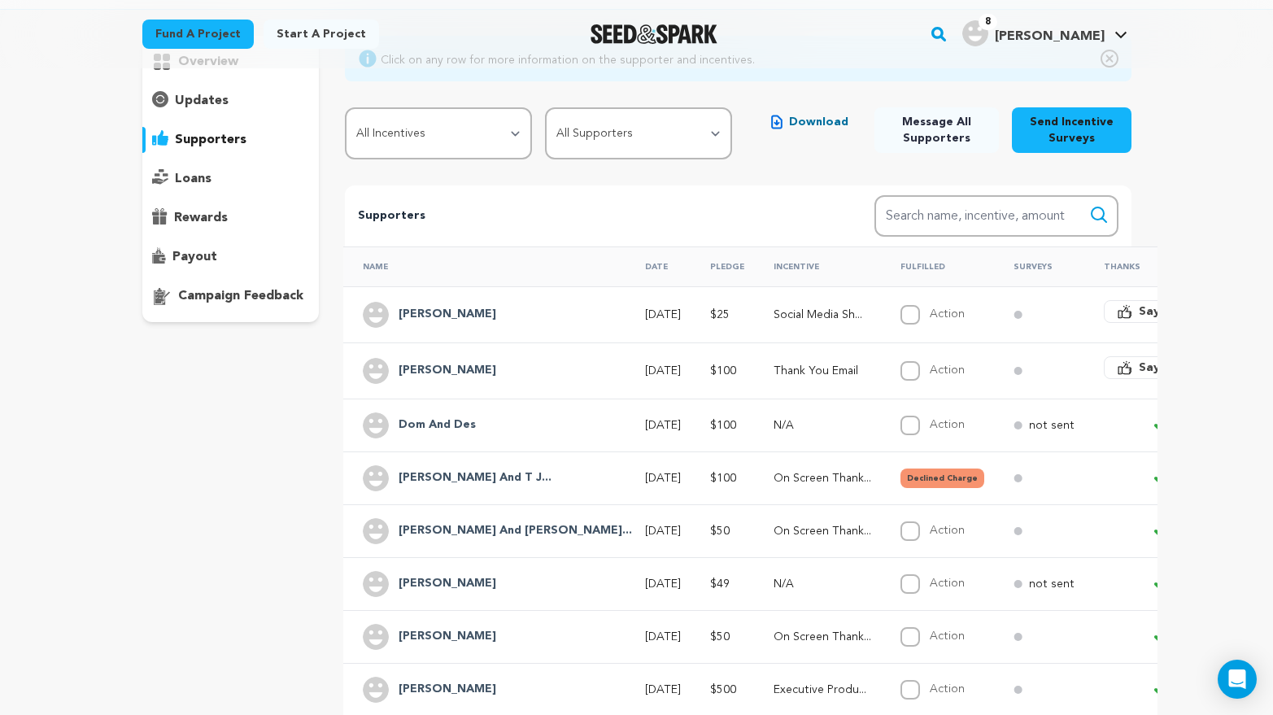
click at [1139, 317] on span "Say Thanks" at bounding box center [1171, 311] width 65 height 16
click at [216, 138] on p "supporters" at bounding box center [211, 140] width 72 height 20
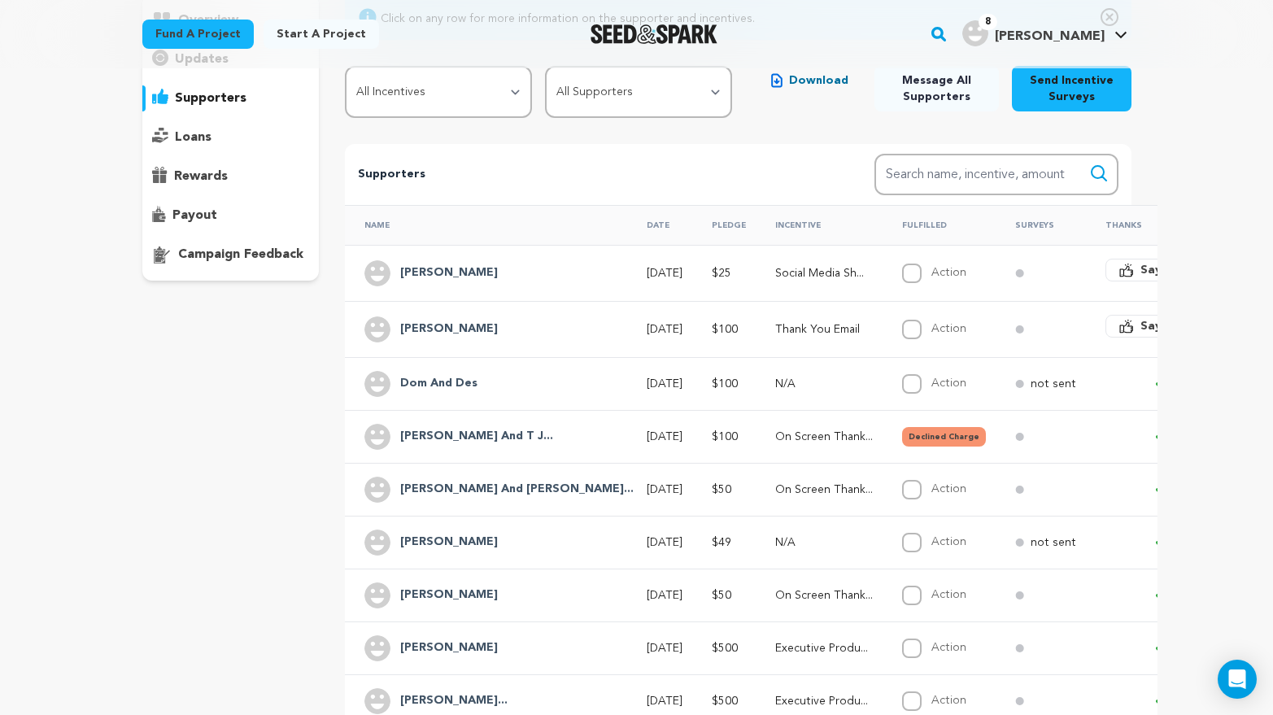
scroll to position [371, 0]
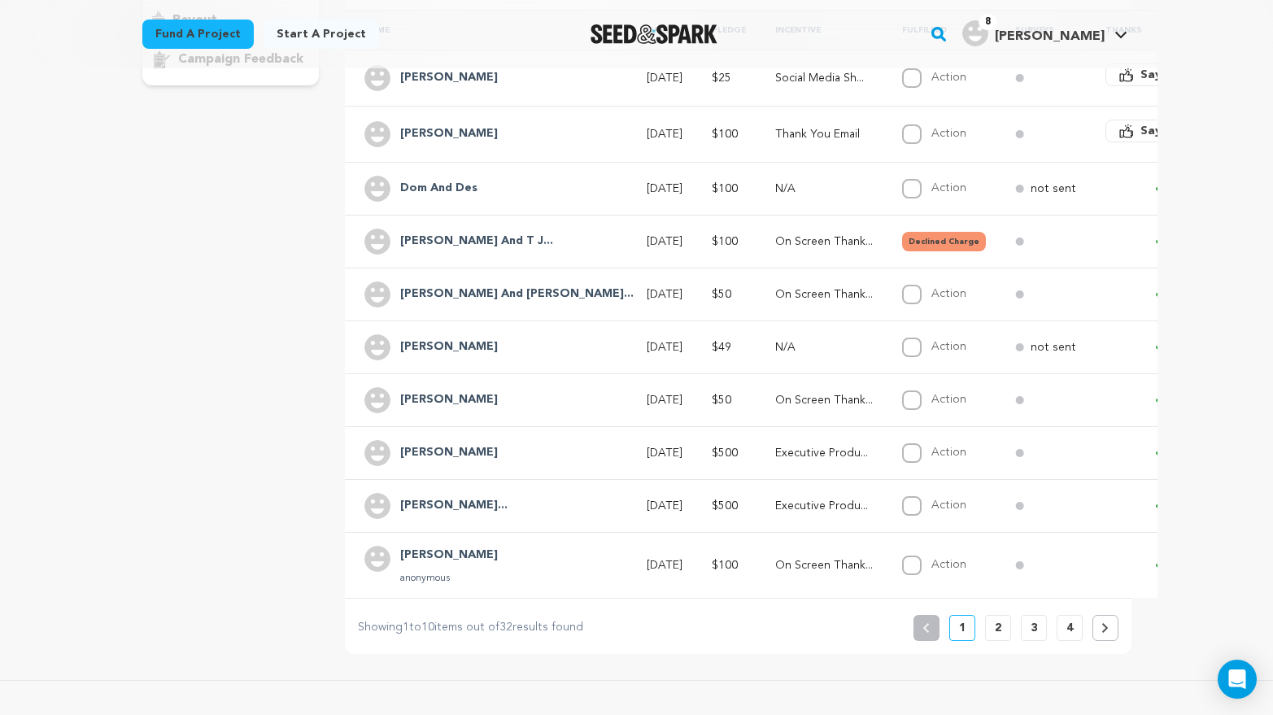
click at [995, 628] on p "2" at bounding box center [998, 628] width 7 height 16
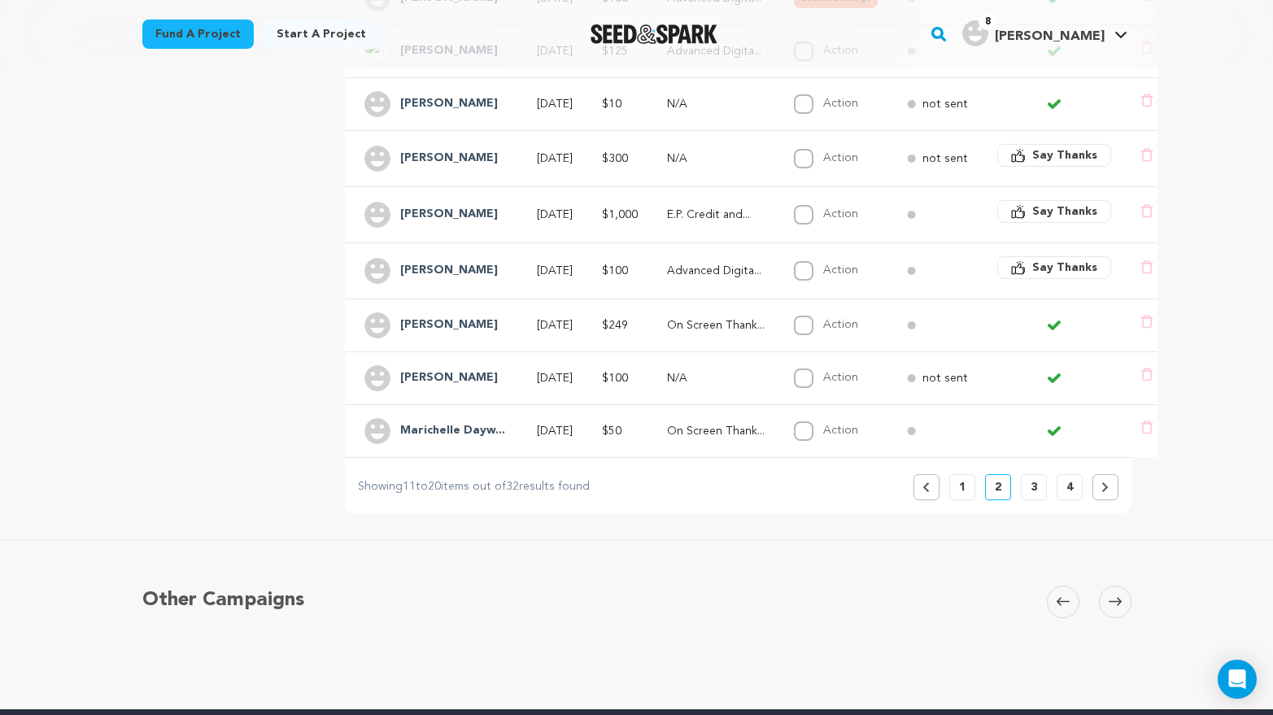
scroll to position [499, 0]
